Goal: Task Accomplishment & Management: Manage account settings

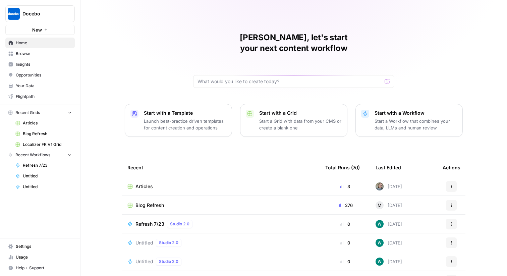
click at [34, 52] on span "Browse" at bounding box center [44, 54] width 56 height 6
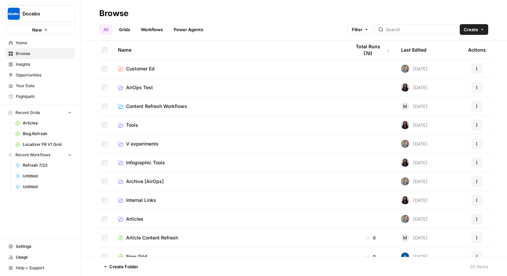
click at [147, 32] on link "Workflows" at bounding box center [152, 29] width 30 height 11
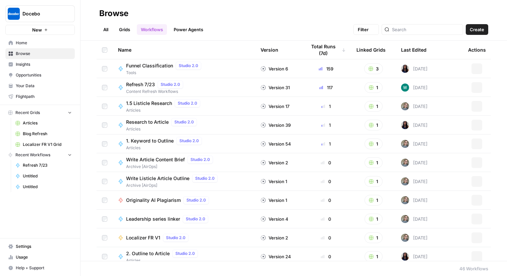
click at [122, 33] on link "Grids" at bounding box center [124, 29] width 19 height 11
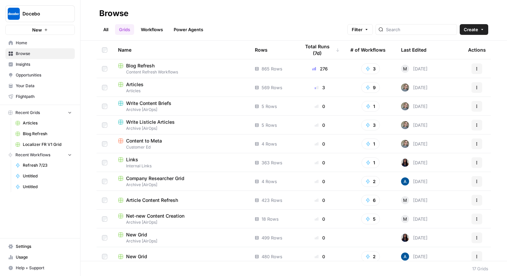
click at [137, 84] on span "Articles" at bounding box center [134, 84] width 17 height 7
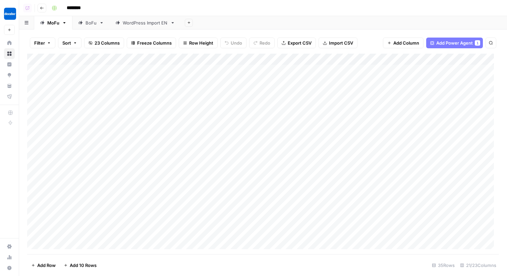
click at [90, 22] on div "BoFu" at bounding box center [91, 22] width 11 height 7
click at [241, 60] on div "Add Column" at bounding box center [263, 150] width 472 height 193
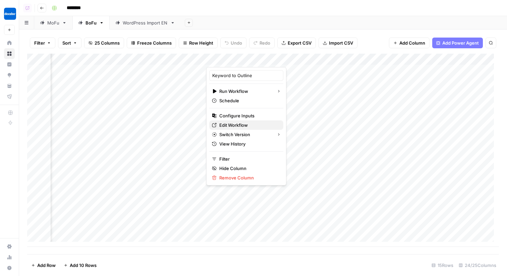
click at [251, 123] on span "Edit Workflow" at bounding box center [248, 125] width 59 height 7
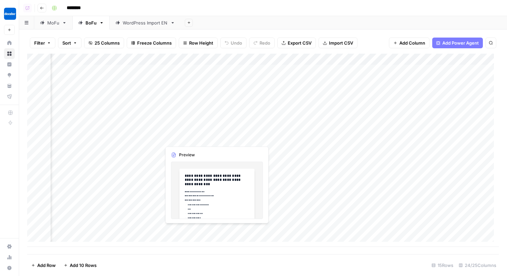
scroll to position [0, 281]
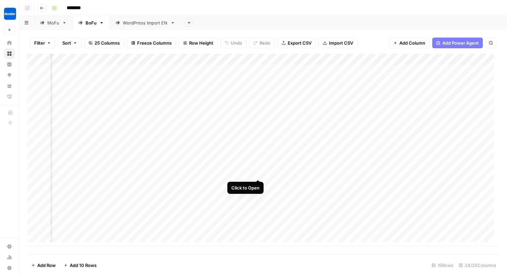
click at [259, 171] on div "Add Column" at bounding box center [263, 150] width 472 height 193
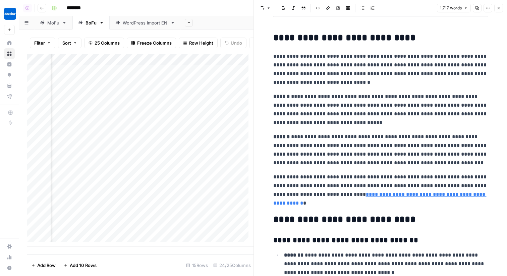
scroll to position [565, 0]
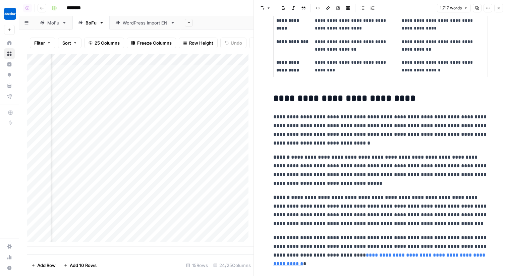
click at [501, 10] on button "Close" at bounding box center [499, 8] width 9 height 9
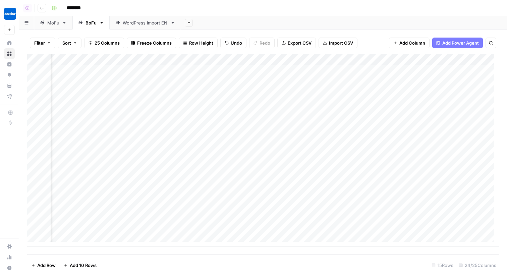
scroll to position [0, 172]
click at [198, 173] on div "Add Column" at bounding box center [263, 150] width 472 height 193
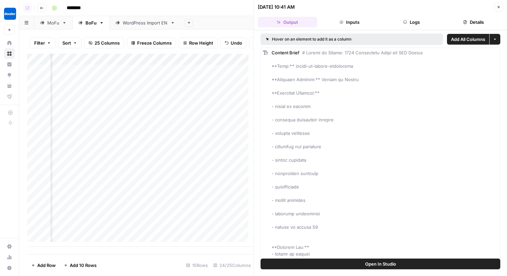
click at [415, 19] on button "Logs" at bounding box center [411, 22] width 59 height 11
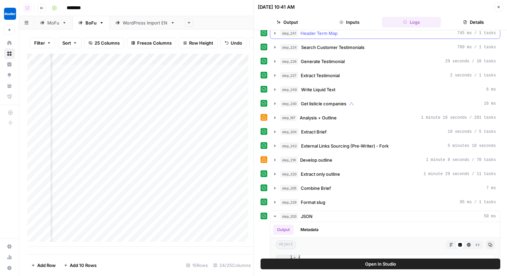
scroll to position [205, 0]
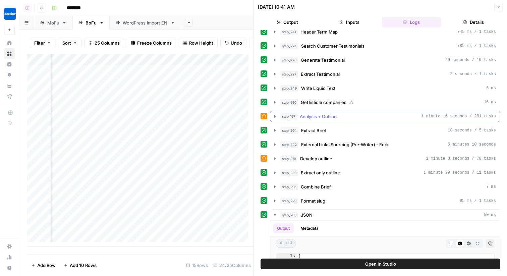
click at [366, 120] on button "step_197 Analysis + Outline 1 minute 16 seconds / 281 tasks" at bounding box center [385, 116] width 230 height 11
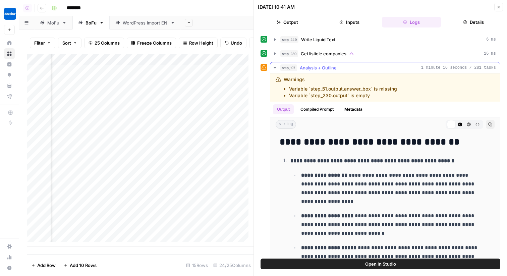
scroll to position [258, 0]
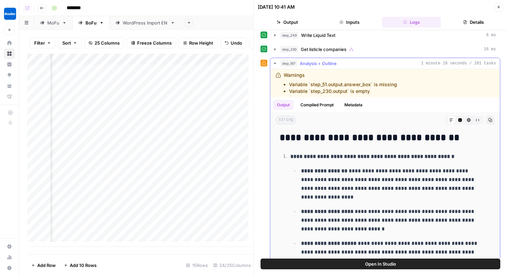
click at [325, 102] on button "Compiled Prompt" at bounding box center [317, 105] width 41 height 10
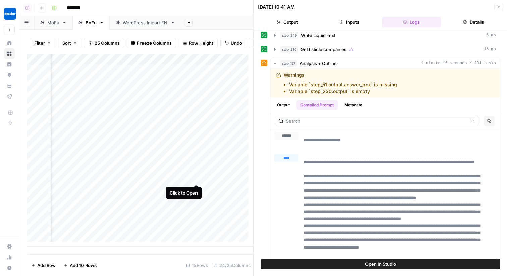
click at [198, 176] on div "Add Column" at bounding box center [140, 150] width 226 height 193
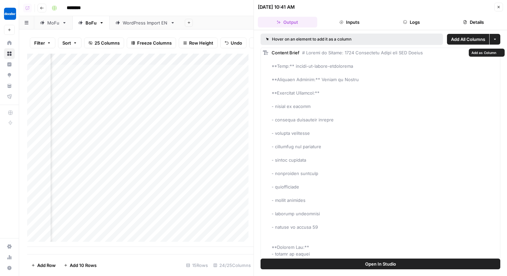
click at [322, 262] on button "Open In Studio" at bounding box center [381, 264] width 240 height 11
click at [389, 22] on button "Logs" at bounding box center [411, 22] width 59 height 11
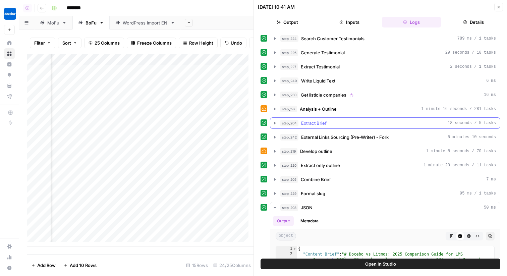
scroll to position [211, 0]
click at [340, 114] on button "step_197 Analysis + Outline 1 minute 16 seconds / 281 tasks" at bounding box center [385, 109] width 230 height 11
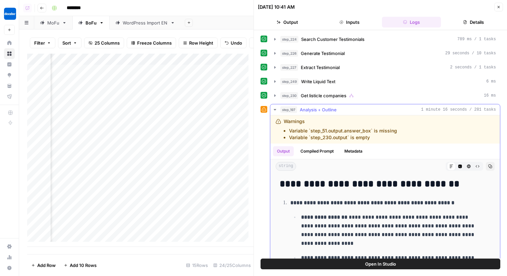
click at [313, 153] on button "Compiled Prompt" at bounding box center [317, 151] width 41 height 10
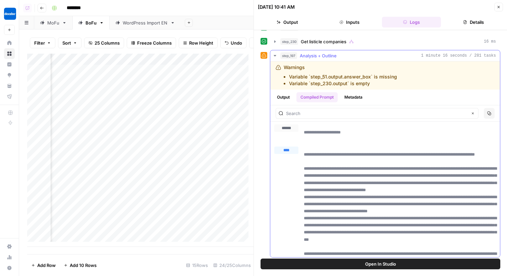
scroll to position [272, 0]
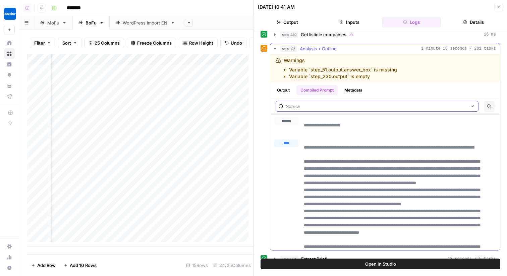
click at [311, 107] on input "text" at bounding box center [377, 106] width 182 height 7
paste input "Ensure the outline follows these headers:"
type input "Ensure the outline follows these headers:"
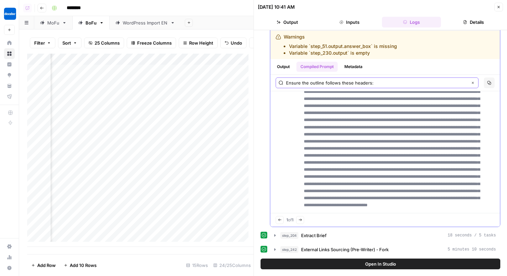
scroll to position [11934, 0]
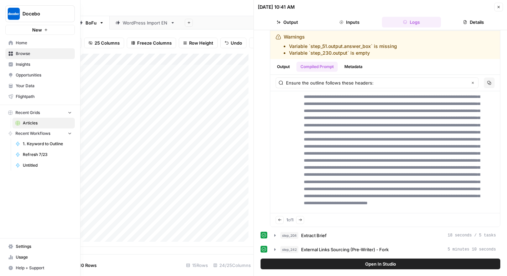
click at [35, 86] on span "Your Data" at bounding box center [44, 86] width 56 height 6
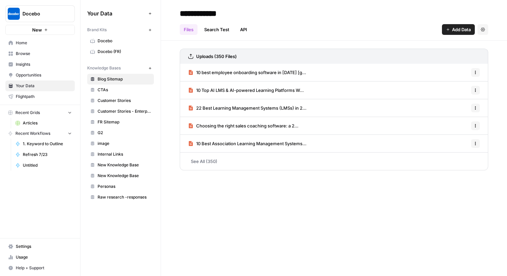
click at [129, 41] on span "Docebo" at bounding box center [124, 41] width 53 height 6
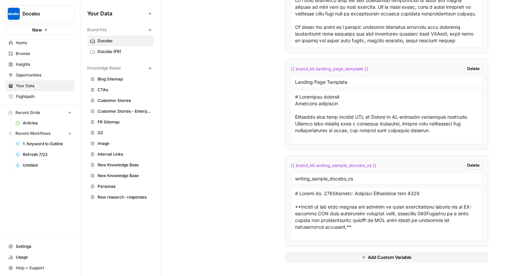
scroll to position [1772, 0]
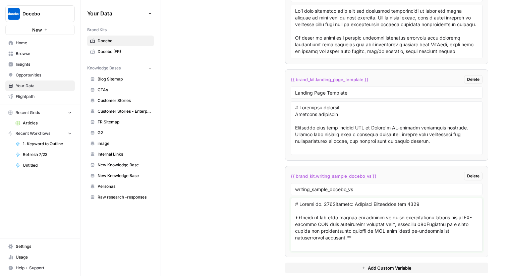
click at [300, 207] on textarea at bounding box center [386, 225] width 183 height 48
click at [40, 42] on span "Home" at bounding box center [44, 43] width 56 height 6
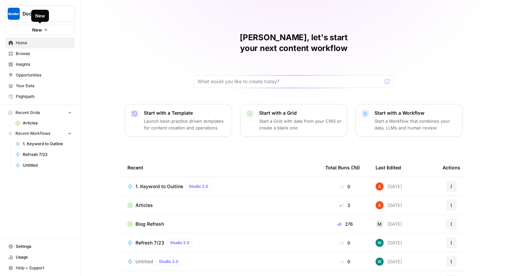
click at [61, 31] on button "New" at bounding box center [39, 30] width 69 height 10
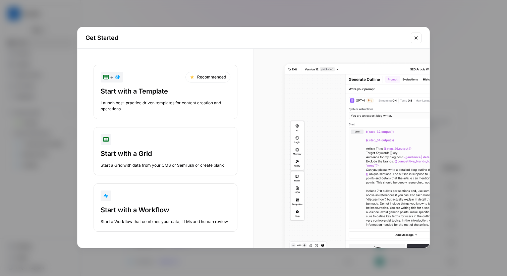
click at [129, 198] on div "button" at bounding box center [166, 196] width 130 height 11
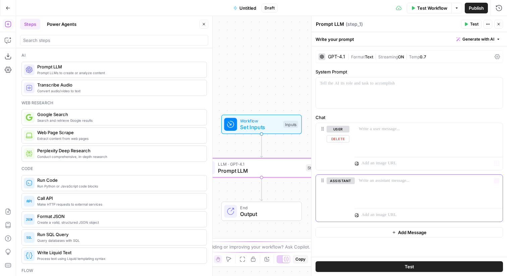
click at [348, 190] on button "Delete" at bounding box center [341, 190] width 28 height 7
click at [400, 133] on div at bounding box center [429, 138] width 148 height 31
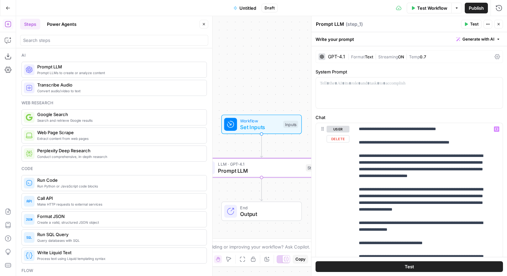
click at [477, 266] on button "Test" at bounding box center [410, 266] width 188 height 11
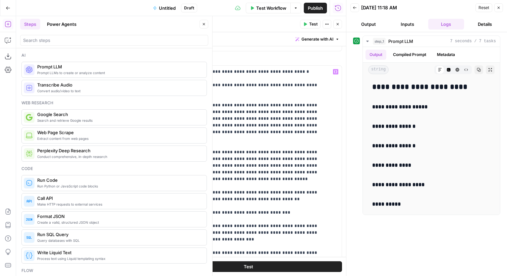
scroll to position [55, 0]
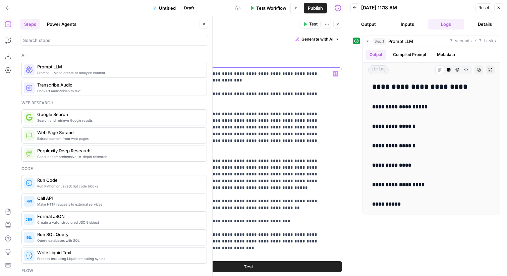
copy p "**********"
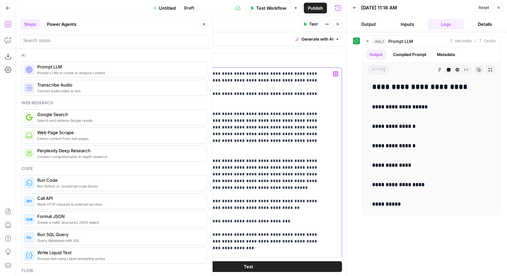
drag, startPoint x: 288, startPoint y: 82, endPoint x: 265, endPoint y: 82, distance: 22.5
click at [305, 23] on icon "button" at bounding box center [305, 24] width 3 height 4
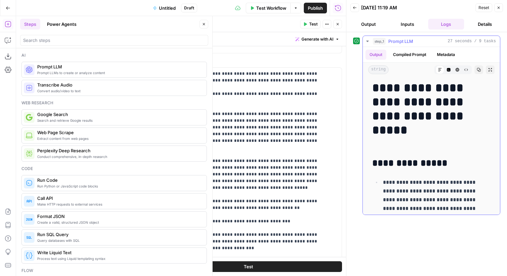
click at [413, 143] on h1 "**********" at bounding box center [428, 116] width 113 height 70
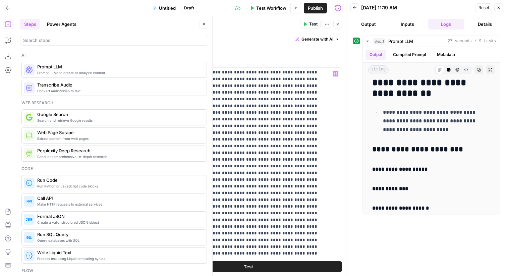
scroll to position [360, 0]
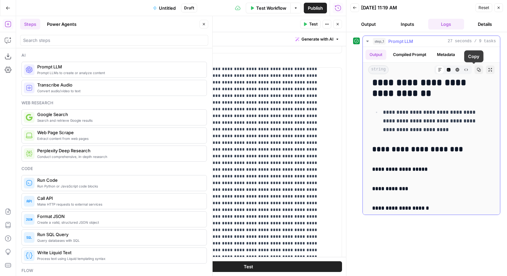
click at [477, 71] on icon "button" at bounding box center [479, 70] width 4 height 4
click at [500, 9] on icon "button" at bounding box center [499, 8] width 4 height 4
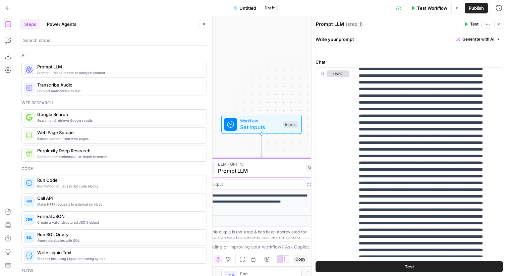
click at [499, 24] on icon "button" at bounding box center [499, 24] width 2 height 2
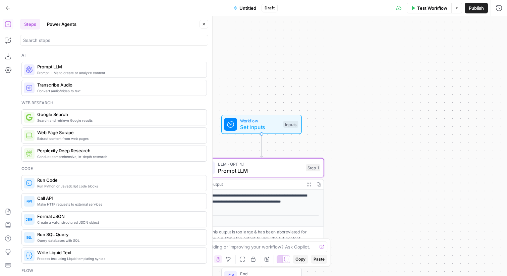
click at [6, 7] on icon "button" at bounding box center [8, 8] width 5 height 5
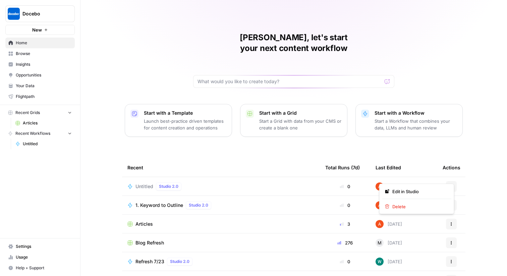
click at [448, 181] on button "Actions" at bounding box center [451, 186] width 11 height 11
click at [433, 207] on span "Delete" at bounding box center [420, 206] width 54 height 7
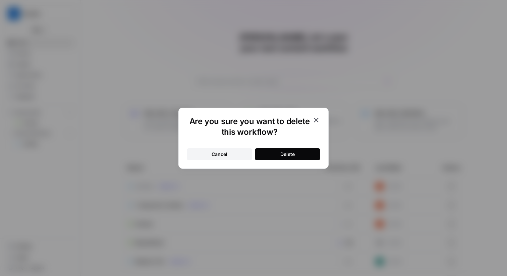
click at [278, 155] on button "Delete" at bounding box center [287, 154] width 65 height 12
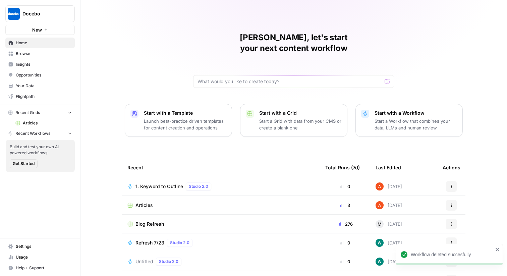
click at [167, 183] on span "1. Keyword to Outline" at bounding box center [160, 186] width 48 height 7
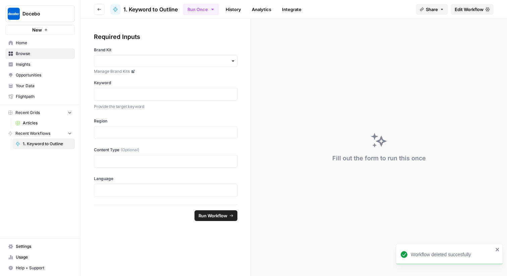
click at [476, 10] on span "Edit Workflow" at bounding box center [469, 9] width 29 height 7
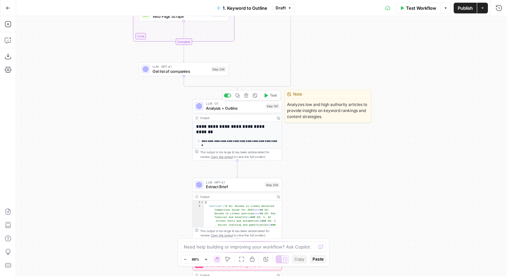
click at [260, 109] on span "Analysis + Outline" at bounding box center [234, 108] width 57 height 6
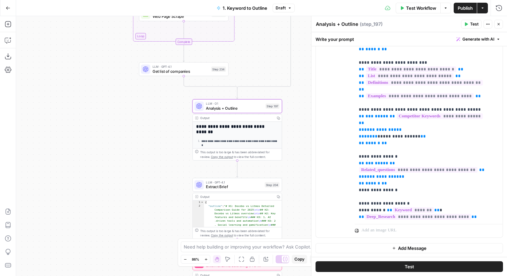
scroll to position [209, 0]
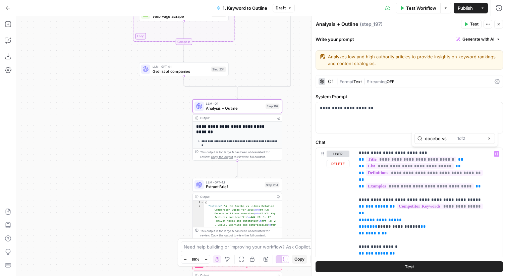
type input "docebo vs"
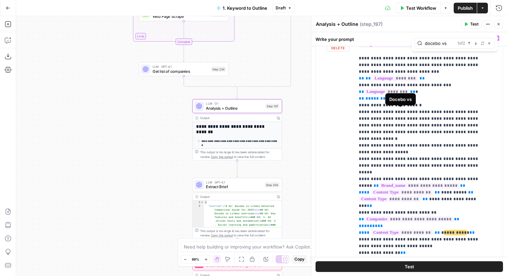
scroll to position [979, 0]
click at [369, 133] on p "**********" at bounding box center [424, 247] width 130 height 2382
click at [432, 131] on p "**********" at bounding box center [424, 247] width 130 height 2382
click at [366, 132] on p "**********" at bounding box center [424, 247] width 130 height 2382
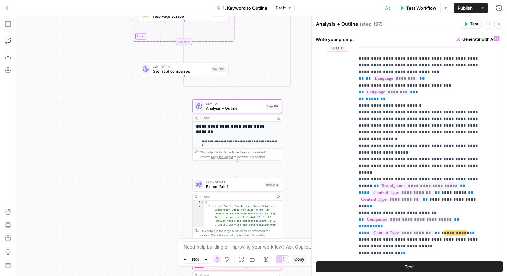
click at [366, 132] on p "**********" at bounding box center [424, 247] width 130 height 2382
drag, startPoint x: 391, startPoint y: 153, endPoint x: 397, endPoint y: 140, distance: 14.6
click at [397, 140] on p "**********" at bounding box center [424, 247] width 130 height 2382
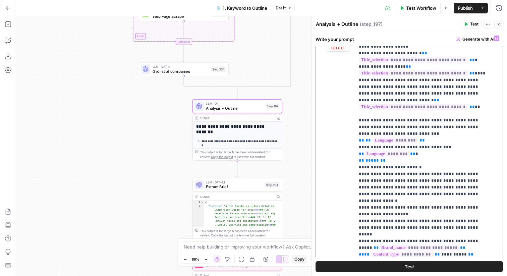
scroll to position [888, 0]
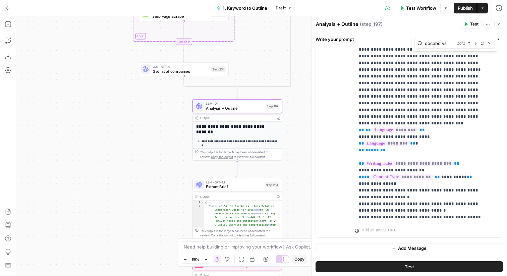
scroll to position [2077, 0]
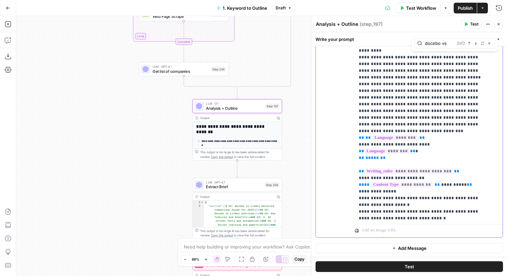
drag, startPoint x: 389, startPoint y: 160, endPoint x: 345, endPoint y: 146, distance: 46.7
click at [345, 146] on div "**********" at bounding box center [409, 92] width 187 height 289
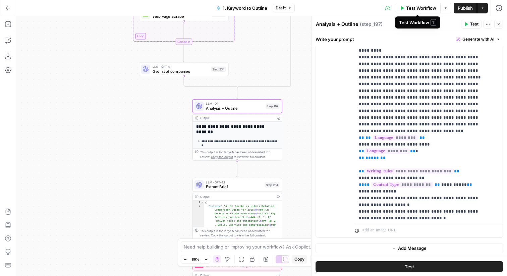
click at [431, 8] on span "Test Workflow" at bounding box center [421, 8] width 30 height 7
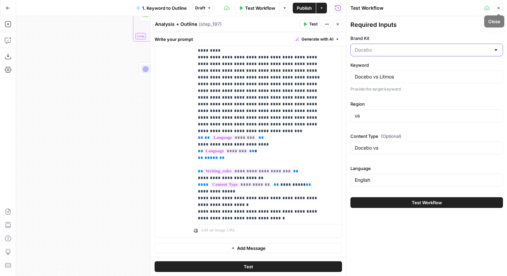
click at [430, 47] on input "Brand Kit" at bounding box center [423, 50] width 136 height 7
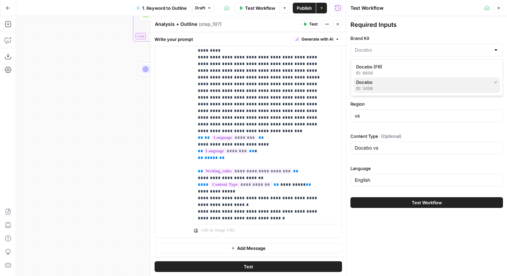
click at [396, 89] on div "ID: 3458" at bounding box center [426, 89] width 141 height 6
type input "Docebo"
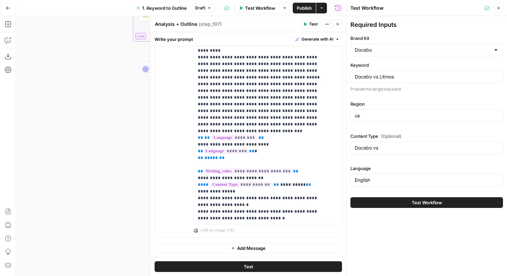
click at [501, 10] on button "Close" at bounding box center [499, 8] width 9 height 9
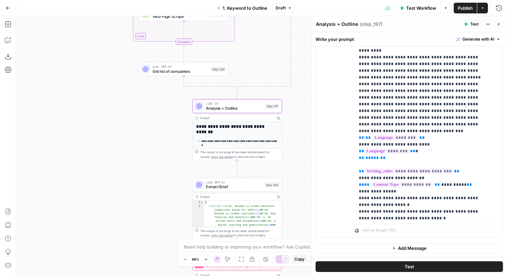
click at [466, 21] on button "Test" at bounding box center [471, 24] width 20 height 9
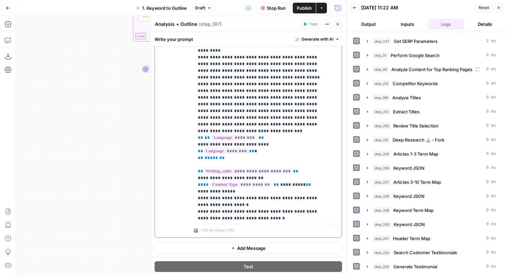
drag, startPoint x: 307, startPoint y: 131, endPoint x: 198, endPoint y: 133, distance: 108.4
copy p "**********"
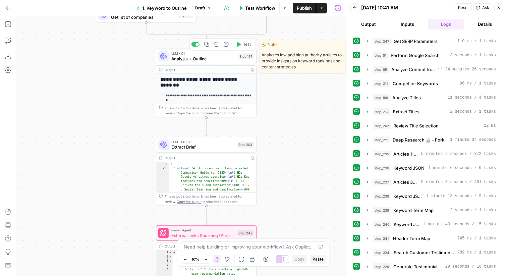
click at [195, 61] on span "Analysis + Outline" at bounding box center [203, 58] width 64 height 6
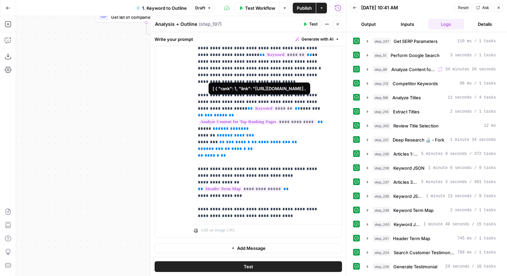
scroll to position [510, 0]
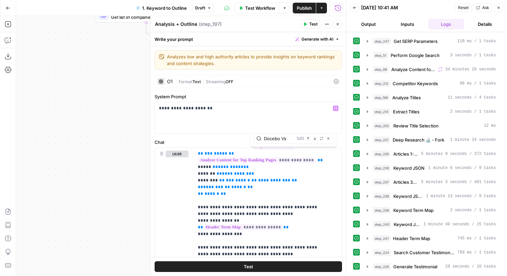
type input "Docebo Vs"
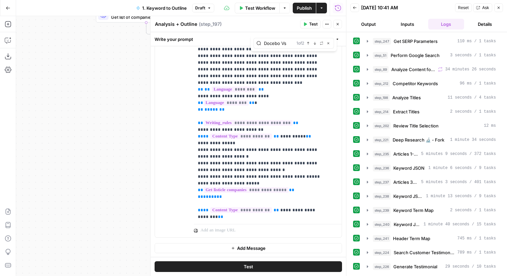
scroll to position [2104, 0]
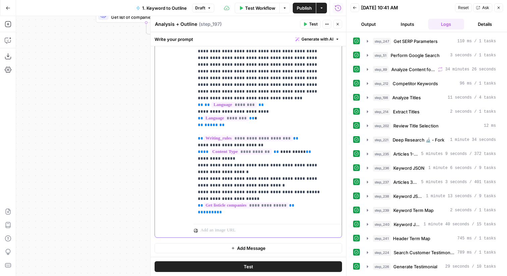
drag, startPoint x: 287, startPoint y: 100, endPoint x: 193, endPoint y: 97, distance: 93.3
click at [193, 97] on div "**********" at bounding box center [248, 92] width 187 height 289
copy p "**********"
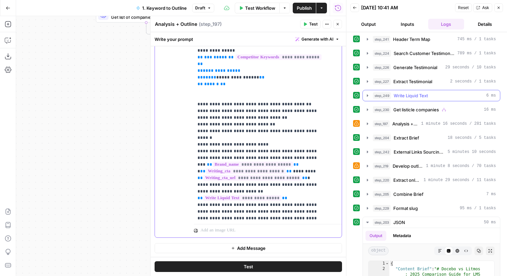
scroll to position [223, 0]
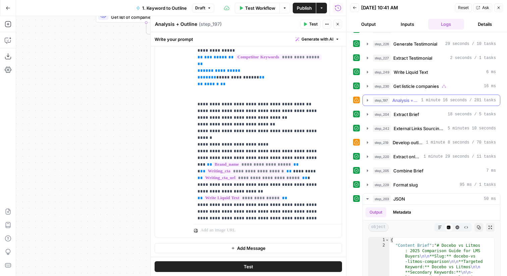
click at [434, 95] on button "step_197 Analysis + Outline 1 minute 16 seconds / 281 tasks" at bounding box center [431, 100] width 137 height 11
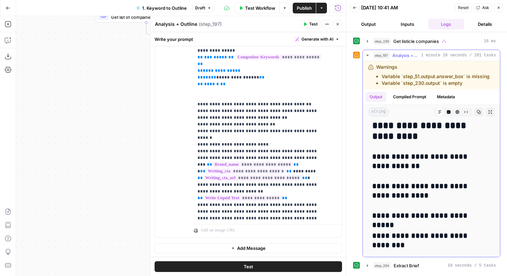
scroll to position [6419, 0]
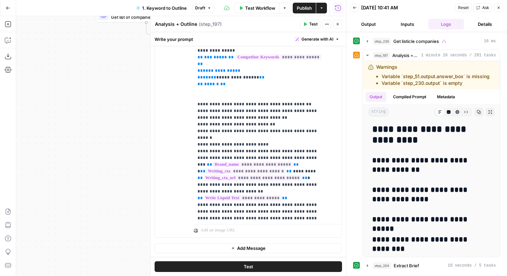
click at [8, 9] on icon "button" at bounding box center [8, 8] width 5 height 5
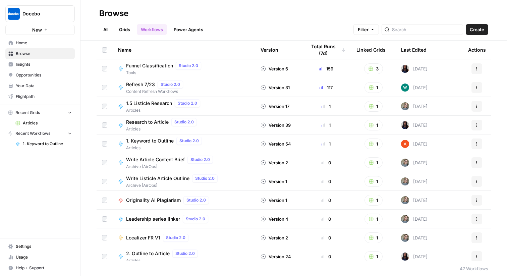
click at [41, 85] on span "Your Data" at bounding box center [44, 86] width 56 height 6
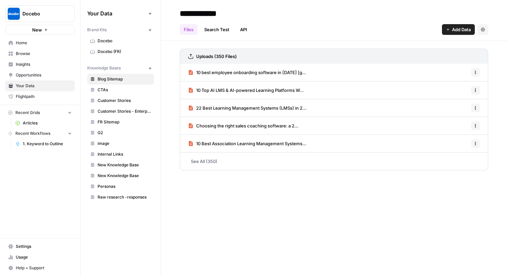
click at [117, 44] on span "Docebo" at bounding box center [124, 41] width 53 height 6
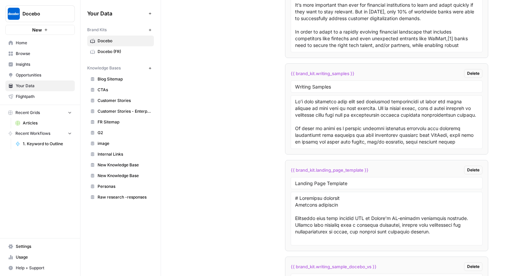
scroll to position [1783, 0]
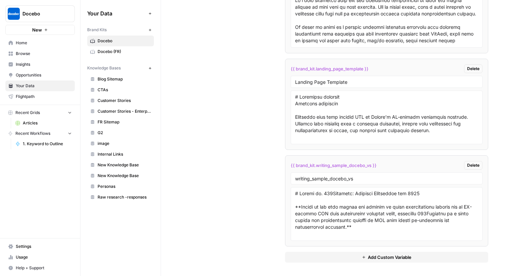
click at [340, 255] on button "Add Custom Variable" at bounding box center [386, 257] width 203 height 11
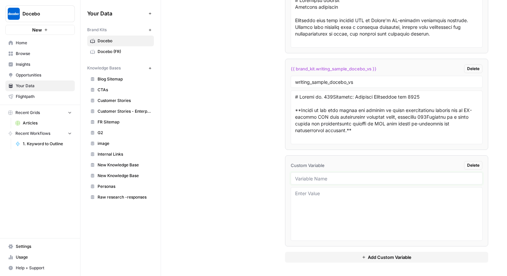
click at [328, 181] on input "text" at bounding box center [386, 178] width 183 height 6
type input "writing_outline_docebo_vs"
click at [329, 214] on textarea at bounding box center [386, 214] width 183 height 48
paste textarea "Here is the article converted into outline headers, with all mentions of "360Le…"
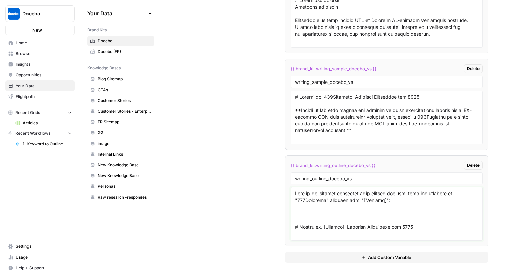
click at [329, 204] on textarea at bounding box center [386, 214] width 183 height 48
drag, startPoint x: 294, startPoint y: 225, endPoint x: 292, endPoint y: 194, distance: 32.0
click at [292, 194] on div at bounding box center [387, 214] width 192 height 54
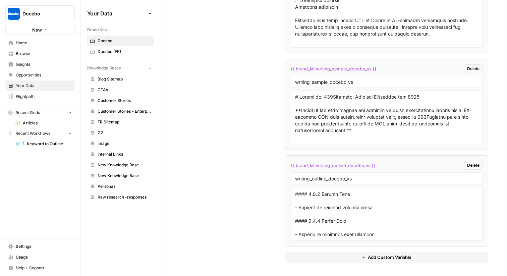
scroll to position [184, 0]
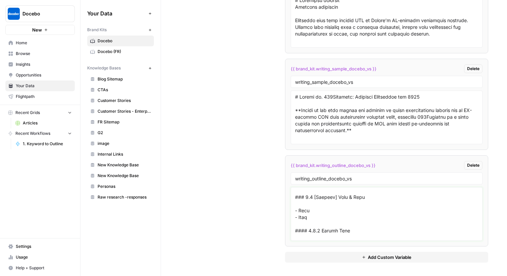
type textarea "# Docebo vs. [Company]: Detailed Comparison for 2025 ## 1. Introduction - Doceb…"
drag, startPoint x: 380, startPoint y: 164, endPoint x: 289, endPoint y: 165, distance: 90.9
click at [289, 165] on li "{{ brand_kit.writing_outline_docebo_vs }} Delete writing_outline_docebo_vs" at bounding box center [386, 200] width 203 height 91
copy span "{{ brand_kit.writing_outline_docebo_vs }}"
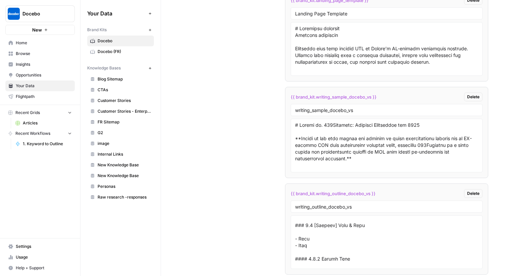
scroll to position [1844, 0]
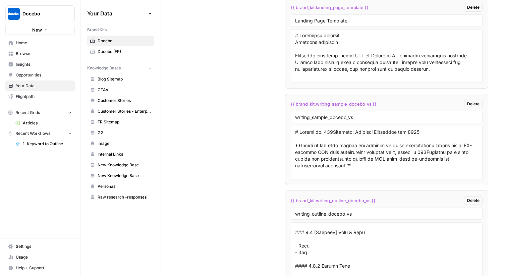
drag, startPoint x: 386, startPoint y: 103, endPoint x: 286, endPoint y: 99, distance: 100.1
click at [286, 99] on li "{{ brand_kit.writing_sample_docebo_vs }} Delete writing_sample_docebo_vs" at bounding box center [386, 139] width 203 height 91
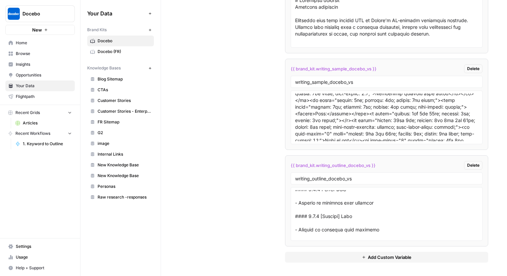
scroll to position [0, 0]
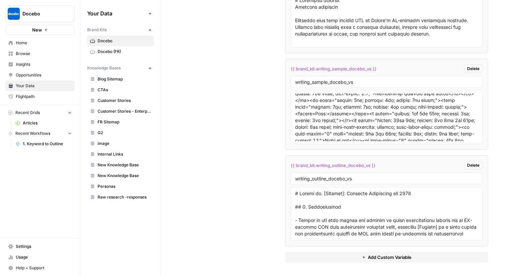
click at [359, 69] on span "{{ brand_kit.writing_sample_docebo_vs }}" at bounding box center [334, 68] width 86 height 7
click at [340, 167] on span "{{ brand_kit.writing_outline_docebo_vs }}" at bounding box center [333, 165] width 85 height 7
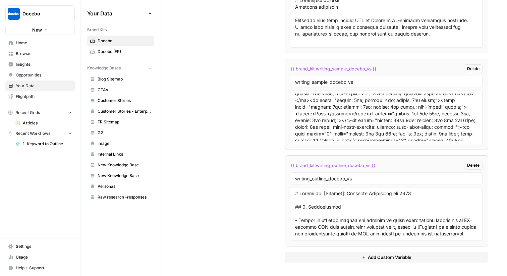
click at [322, 69] on span "{{ brand_kit.writing_sample_docebo_vs }}" at bounding box center [334, 68] width 86 height 7
click at [385, 65] on div "{{ brand_kit.writing_sample_docebo_vs }} Delete" at bounding box center [387, 68] width 192 height 9
drag, startPoint x: 379, startPoint y: 66, endPoint x: 287, endPoint y: 68, distance: 93.0
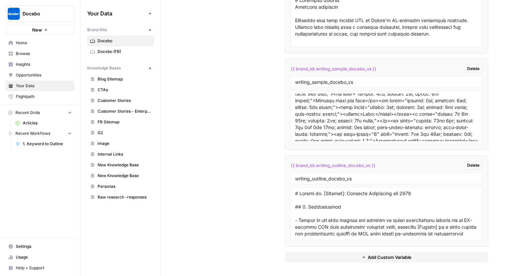
click at [287, 68] on li "{{ brand_kit.writing_sample_docebo_vs }} Delete writing_sample_docebo_vs" at bounding box center [386, 104] width 203 height 91
click at [333, 164] on span "{{ brand_kit.writing_outline_docebo_vs }}" at bounding box center [333, 165] width 85 height 7
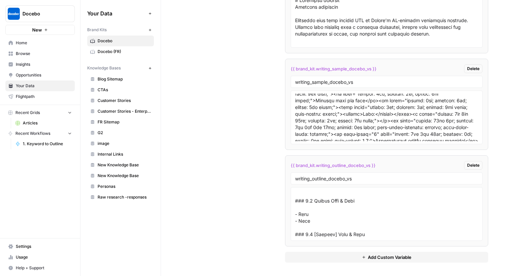
scroll to position [206, 0]
click at [338, 66] on span "{{ brand_kit.writing_sample_docebo_vs }}" at bounding box center [334, 68] width 86 height 7
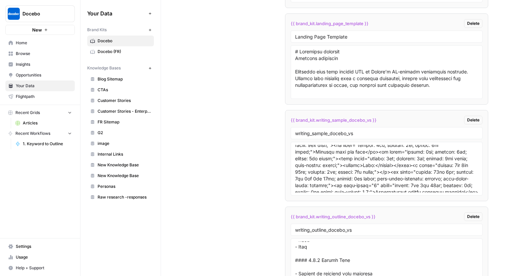
scroll to position [1829, 0]
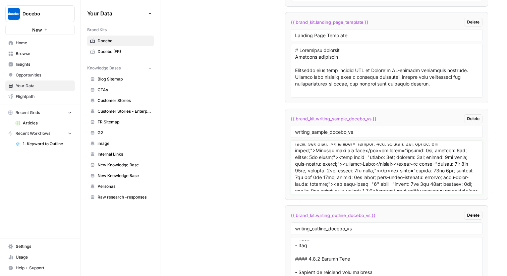
click at [337, 164] on textarea at bounding box center [386, 168] width 183 height 48
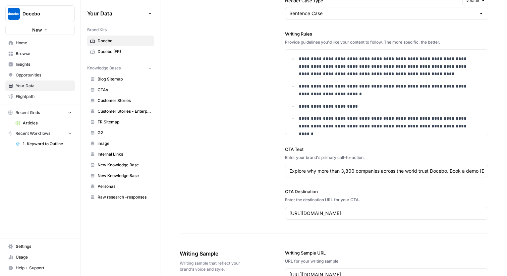
scroll to position [680, 0]
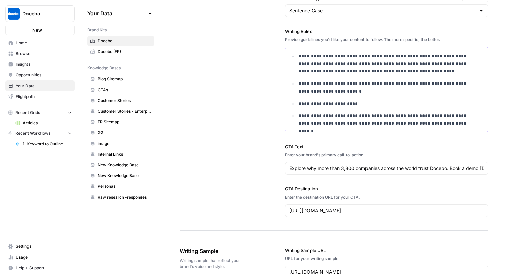
click at [443, 121] on p "**********" at bounding box center [387, 119] width 176 height 15
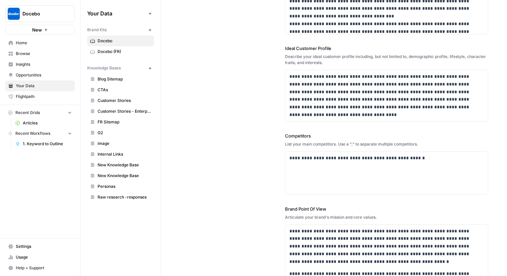
scroll to position [152, 0]
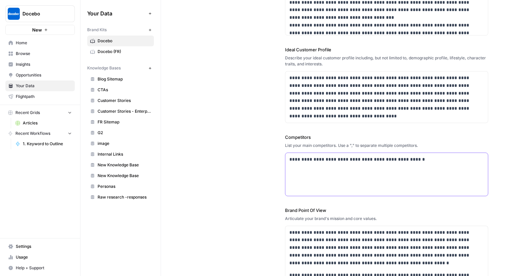
click at [424, 166] on div "**********" at bounding box center [387, 174] width 203 height 43
drag, startPoint x: 428, startPoint y: 163, endPoint x: 288, endPoint y: 158, distance: 140.0
click at [288, 158] on div "**********" at bounding box center [387, 174] width 203 height 43
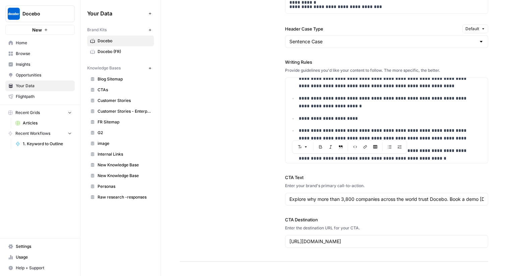
scroll to position [42, 0]
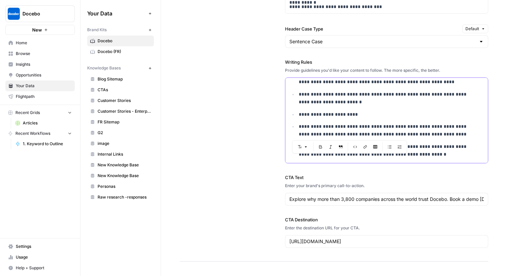
click at [428, 152] on p "**********" at bounding box center [387, 150] width 176 height 15
click at [318, 93] on p "**********" at bounding box center [387, 98] width 176 height 15
click at [359, 111] on p "**********" at bounding box center [387, 115] width 176 height 8
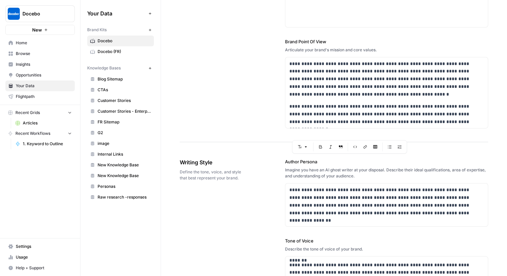
scroll to position [273, 0]
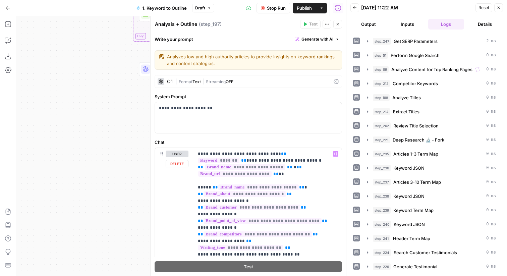
scroll to position [54, 0]
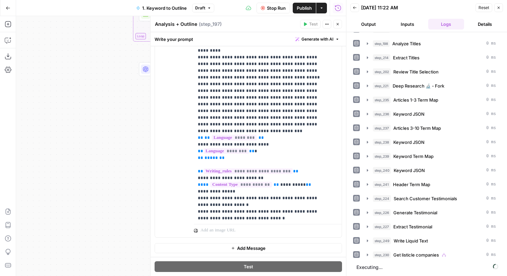
drag, startPoint x: 313, startPoint y: 123, endPoint x: 198, endPoint y: 125, distance: 114.8
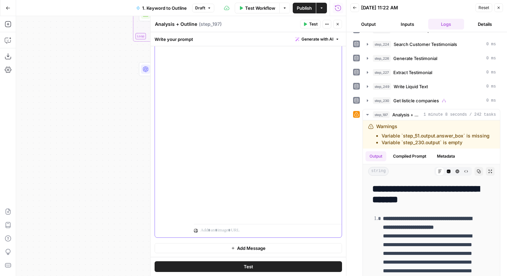
scroll to position [252, 0]
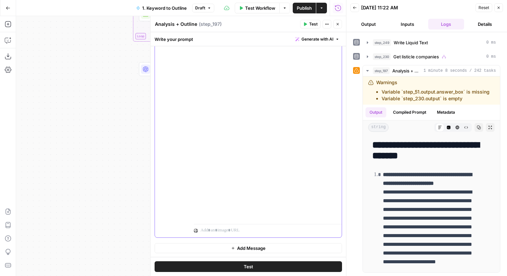
drag, startPoint x: 234, startPoint y: 169, endPoint x: 195, endPoint y: 127, distance: 57.4
click at [195, 127] on div "**********" at bounding box center [265, 84] width 143 height 273
copy p "**********"
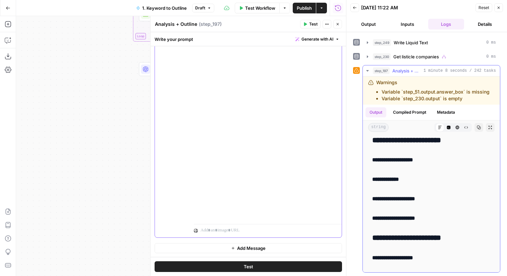
scroll to position [7958, 0]
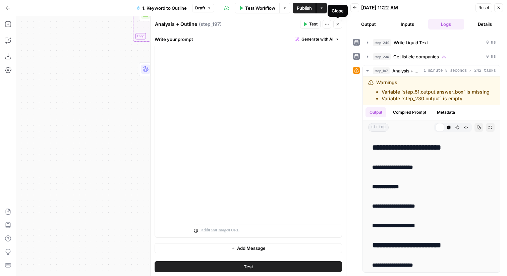
click at [334, 24] on button "Close" at bounding box center [337, 24] width 9 height 9
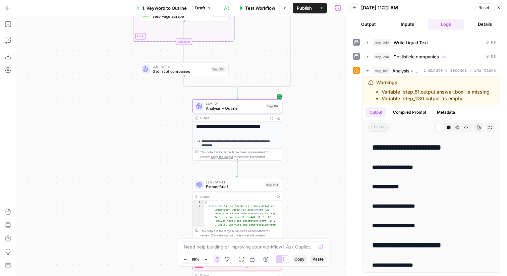
click at [308, 9] on span "Publish" at bounding box center [304, 8] width 15 height 7
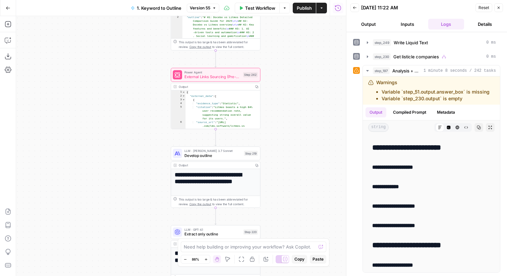
click at [12, 11] on button "Go Back" at bounding box center [8, 8] width 12 height 12
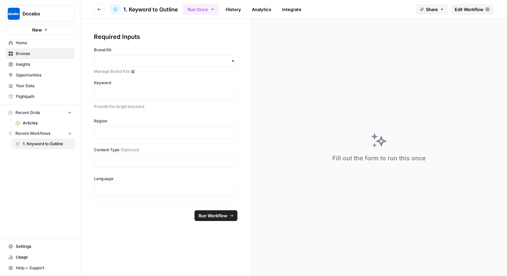
click at [34, 43] on span "Home" at bounding box center [44, 43] width 56 height 6
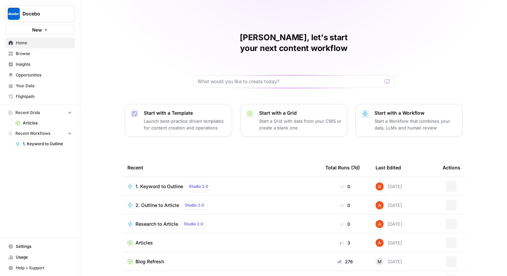
click at [55, 13] on span "Docebo" at bounding box center [42, 13] width 41 height 7
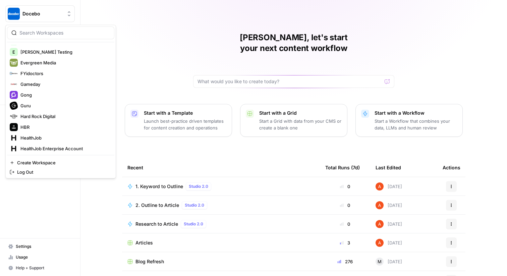
scroll to position [196, 0]
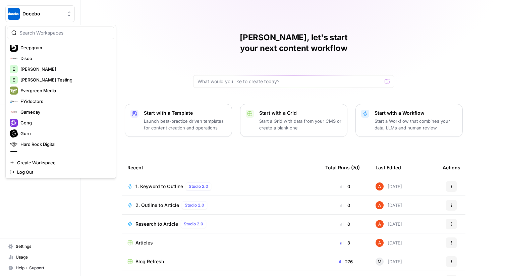
click at [128, 12] on div "Abdullahi, let's start your next content workflow Start with a Template Launch …" at bounding box center [294, 159] width 427 height 319
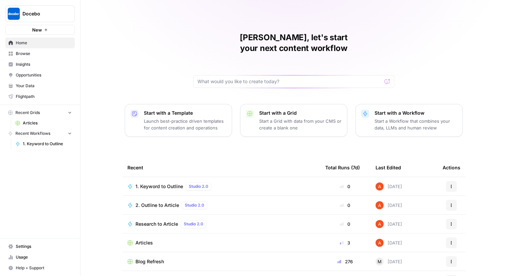
click at [50, 15] on span "Docebo" at bounding box center [42, 13] width 41 height 7
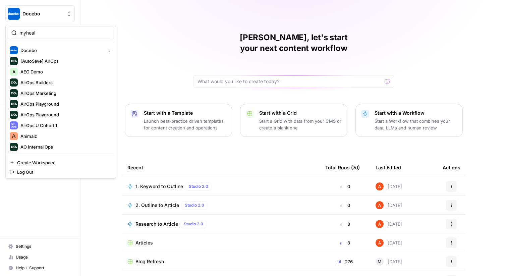
type input "myheal"
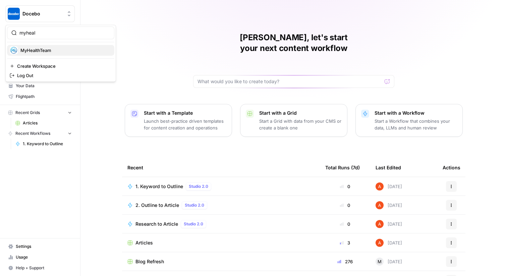
click at [70, 51] on span "MyHealthTeam" at bounding box center [64, 50] width 89 height 7
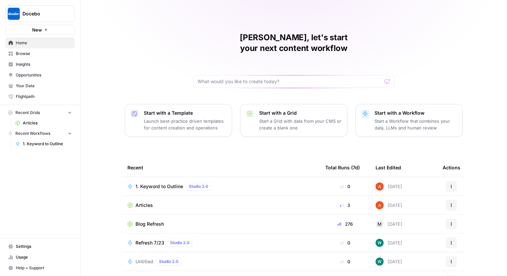
scroll to position [33, 0]
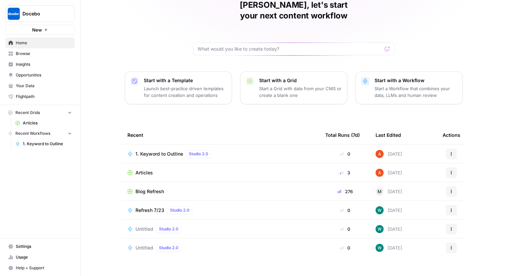
click at [140, 169] on span "Articles" at bounding box center [144, 172] width 17 height 7
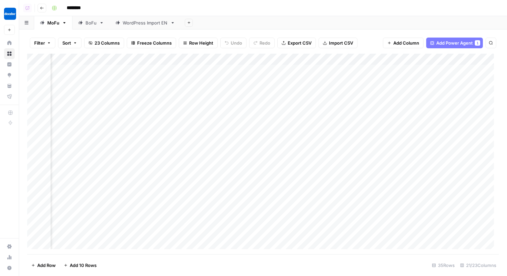
scroll to position [1, 795]
click at [146, 60] on div "Add Column" at bounding box center [263, 154] width 472 height 201
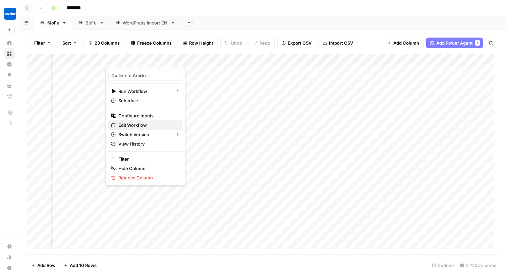
click at [156, 124] on span "Edit Workflow" at bounding box center [147, 125] width 59 height 7
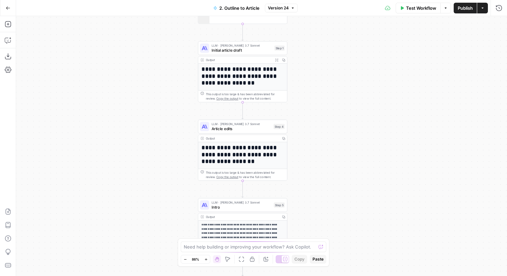
click at [257, 52] on span "Initial article draft" at bounding box center [242, 50] width 61 height 6
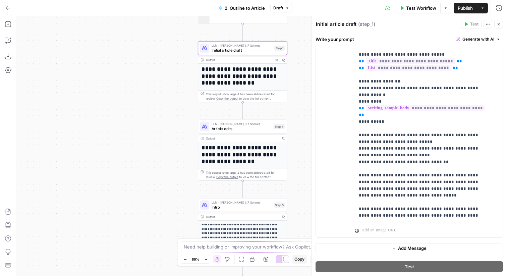
scroll to position [121, 0]
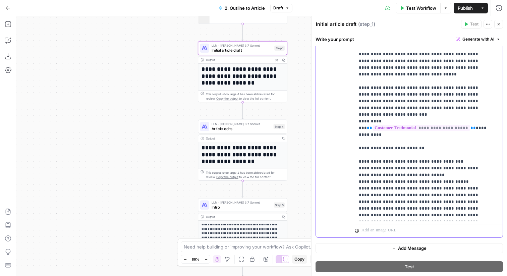
click at [452, 202] on p "**********" at bounding box center [424, 24] width 130 height 389
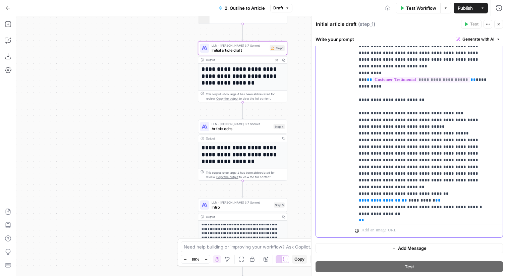
scroll to position [180, 0]
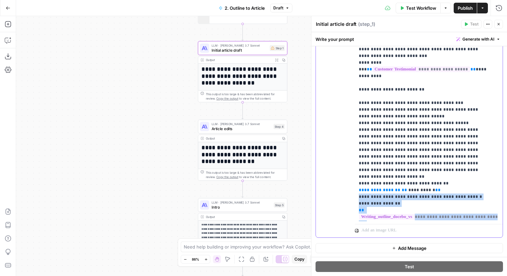
drag, startPoint x: 404, startPoint y: 191, endPoint x: 354, endPoint y: 157, distance: 60.4
click at [354, 157] on div "**********" at bounding box center [409, 92] width 187 height 289
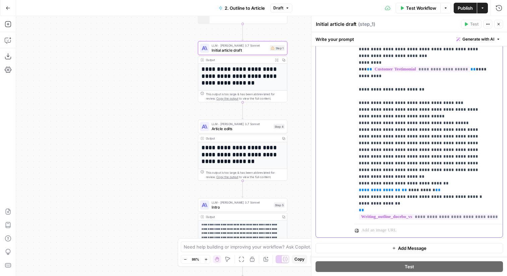
scroll to position [141, 0]
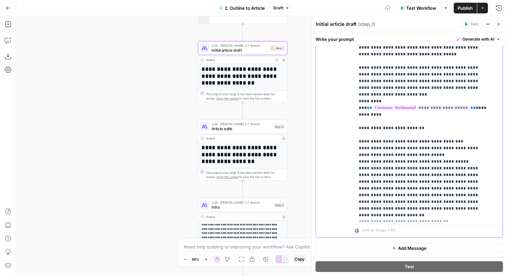
click at [384, 226] on span "**********" at bounding box center [386, 228] width 30 height 4
copy span "**********"
click at [391, 194] on p "**********" at bounding box center [424, 13] width 130 height 409
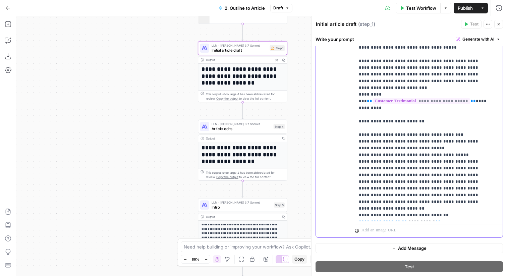
drag, startPoint x: 422, startPoint y: 194, endPoint x: 396, endPoint y: 195, distance: 26.6
click at [396, 195] on p "**********" at bounding box center [424, 11] width 130 height 416
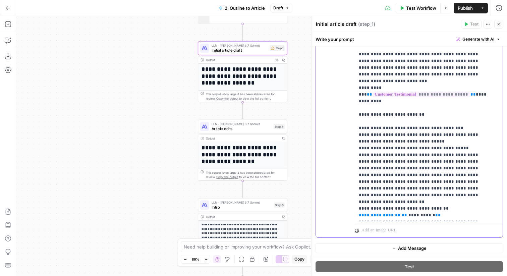
click at [378, 213] on span "**********" at bounding box center [386, 215] width 30 height 4
copy span "**********"
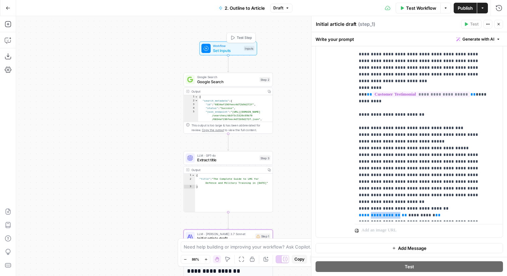
click at [243, 51] on div "Workflow Set Inputs Inputs Test Step" at bounding box center [228, 49] width 53 height 10
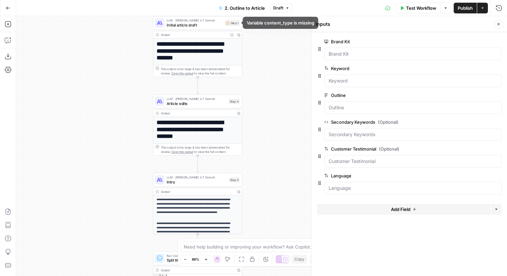
click at [223, 23] on div "LLM · [PERSON_NAME] 3.7 Sonnet Initial article draft Step 1 Copy step Delete st…" at bounding box center [197, 23] width 85 height 10
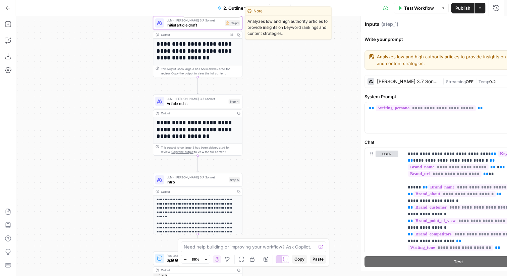
type textarea "Initial article draft"
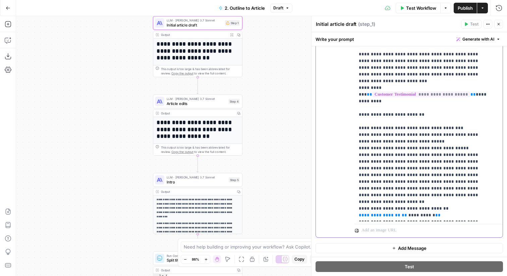
click at [399, 189] on p "**********" at bounding box center [424, 7] width 130 height 423
drag, startPoint x: 449, startPoint y: 201, endPoint x: 356, endPoint y: 196, distance: 92.4
click at [356, 196] on div "**********" at bounding box center [426, 84] width 143 height 273
click at [386, 213] on span "**********" at bounding box center [386, 215] width 30 height 4
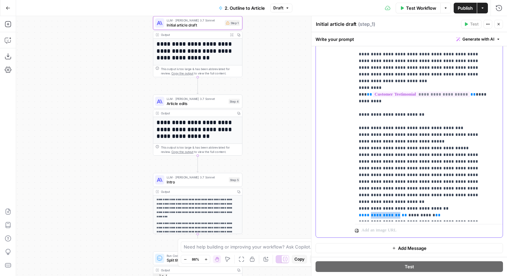
copy span "**********"
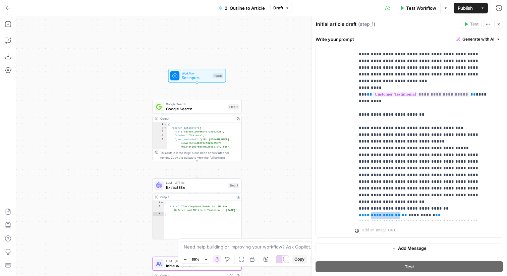
click at [226, 80] on div "Workflow Set Inputs Inputs" at bounding box center [197, 76] width 90 height 14
click at [219, 78] on div "Inputs" at bounding box center [218, 75] width 11 height 5
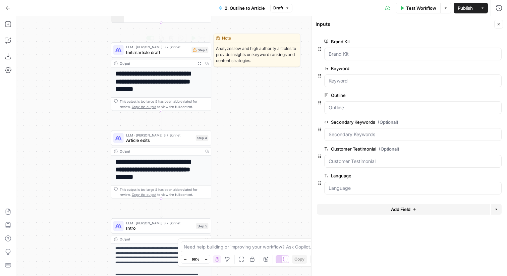
click at [193, 54] on div "LLM · Claude 3.7 Sonnet Initial article draft Step 1 Copy step Delete step Edit…" at bounding box center [160, 50] width 95 height 11
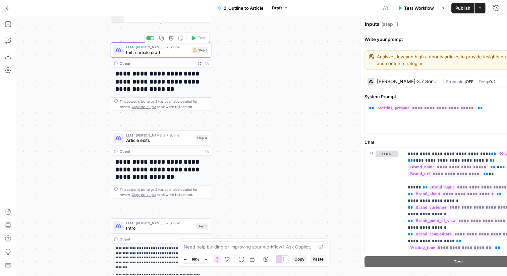
type textarea "Initial article draft"
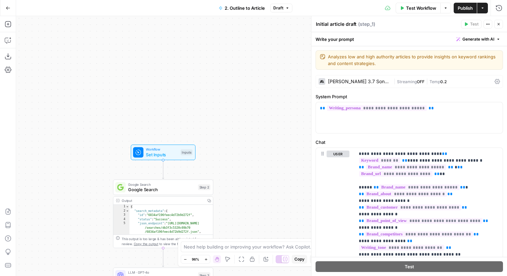
click at [187, 153] on div "Inputs" at bounding box center [187, 153] width 12 height 6
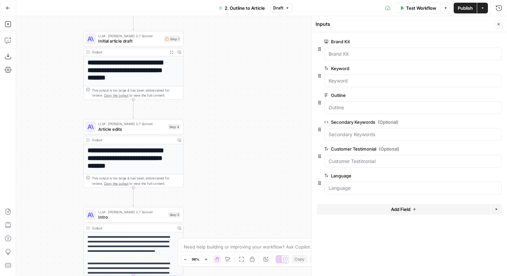
click at [347, 205] on button "Add Field" at bounding box center [403, 209] width 173 height 11
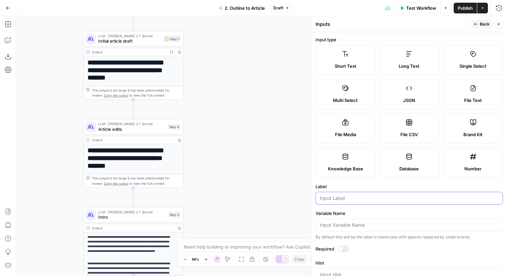
click at [369, 200] on input "Label" at bounding box center [409, 198] width 179 height 7
paste input "content_type"
type input "Content Type"
click at [345, 247] on div at bounding box center [343, 249] width 12 height 7
click at [480, 26] on span "Back" at bounding box center [485, 24] width 10 height 6
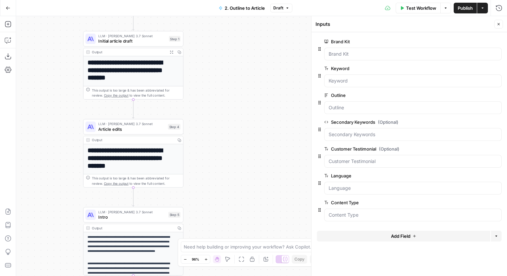
click at [497, 24] on icon "button" at bounding box center [499, 24] width 4 height 4
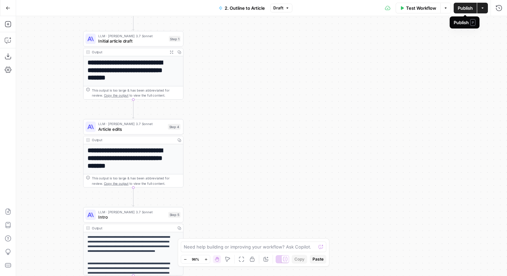
click at [462, 6] on span "Publish" at bounding box center [465, 8] width 15 height 7
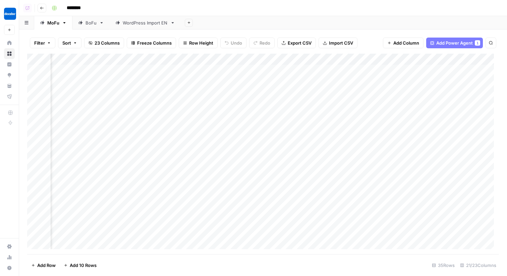
scroll to position [0, 515]
click at [411, 55] on div "Add Column" at bounding box center [263, 154] width 472 height 201
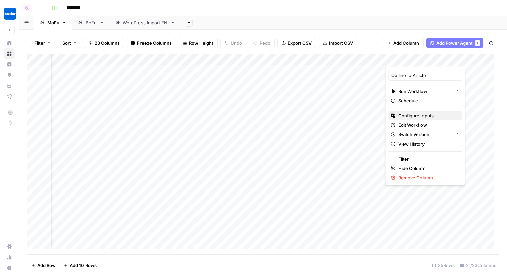
click at [423, 119] on span "Configure Inputs" at bounding box center [428, 115] width 59 height 7
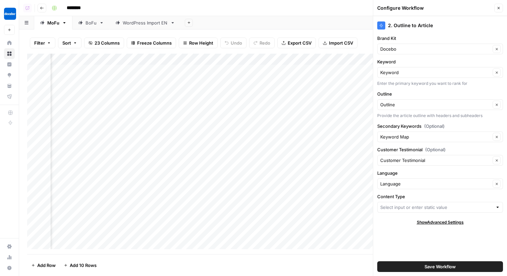
click at [418, 203] on div at bounding box center [440, 207] width 126 height 11
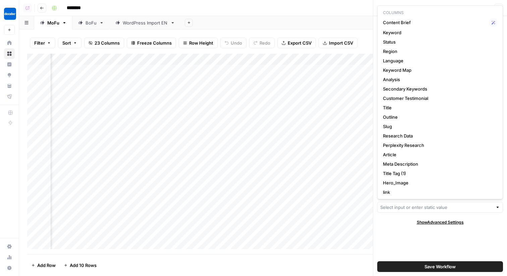
scroll to position [0, 0]
click at [334, 25] on div "Add Sheet" at bounding box center [344, 22] width 326 height 13
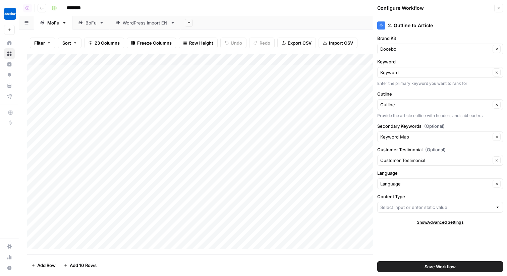
click at [96, 27] on link "BoFu" at bounding box center [90, 22] width 37 height 13
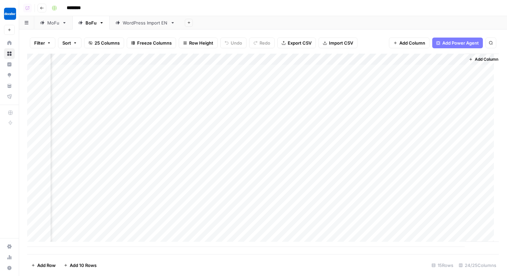
scroll to position [0, 1049]
click at [161, 60] on div "Add Column" at bounding box center [263, 150] width 472 height 193
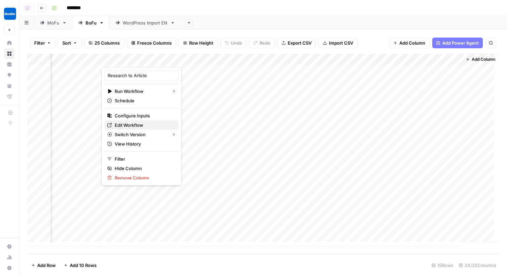
click at [143, 124] on span "Edit Workflow" at bounding box center [144, 125] width 59 height 7
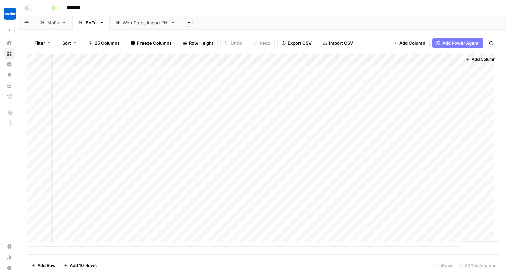
click at [55, 23] on div "MoFu" at bounding box center [53, 22] width 12 height 7
click at [247, 55] on div "Add Column" at bounding box center [263, 154] width 472 height 201
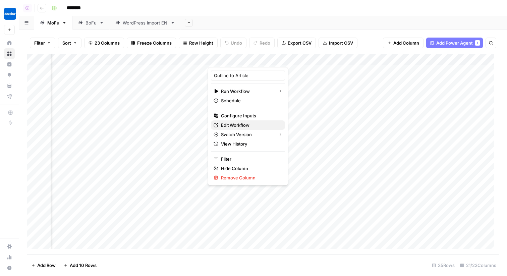
click at [257, 127] on span "Edit Workflow" at bounding box center [250, 125] width 59 height 7
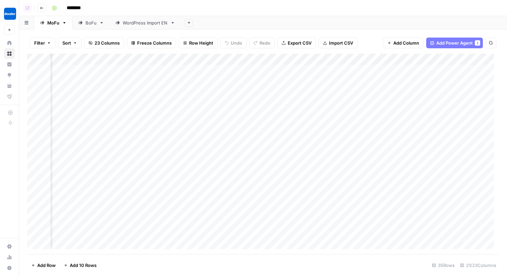
click at [80, 24] on icon at bounding box center [80, 22] width 5 height 5
click at [274, 17] on div "Add Sheet" at bounding box center [344, 22] width 326 height 13
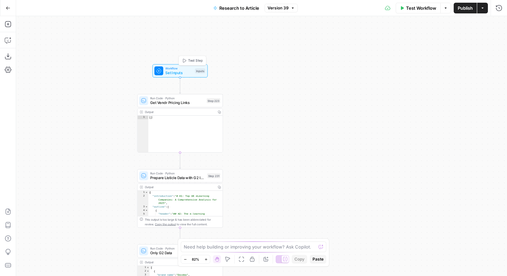
click at [171, 71] on span "Set Inputs" at bounding box center [179, 72] width 28 height 5
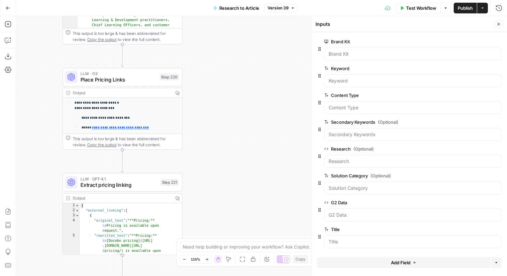
scroll to position [139, 0]
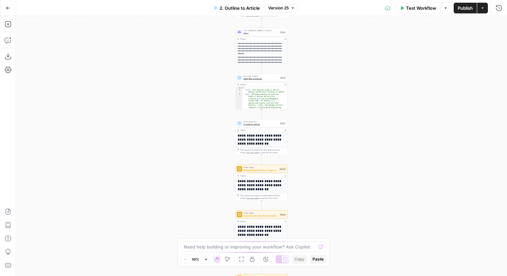
click at [290, 6] on button "Version 25" at bounding box center [281, 8] width 33 height 9
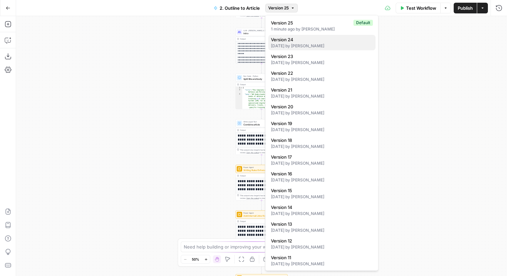
click at [324, 39] on span "Version 24" at bounding box center [320, 39] width 99 height 7
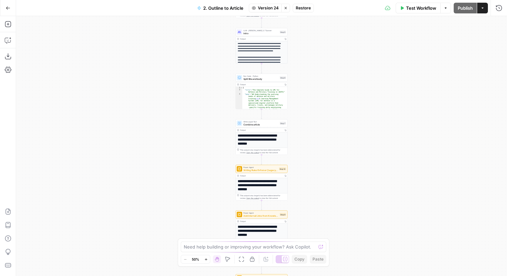
click at [305, 7] on span "Restore" at bounding box center [303, 8] width 15 height 6
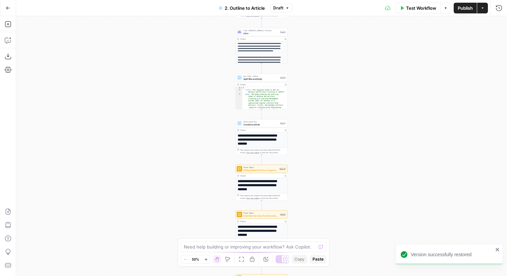
click at [465, 11] on span "Publish" at bounding box center [465, 8] width 15 height 7
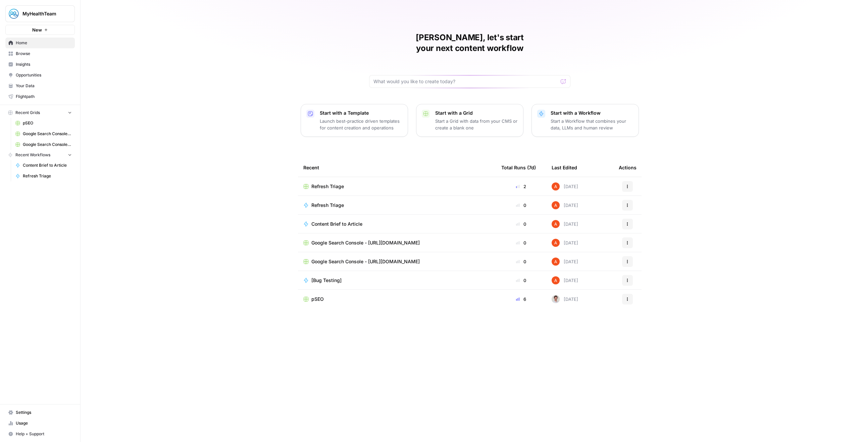
click at [45, 16] on span "MyHealthTeam" at bounding box center [42, 13] width 41 height 7
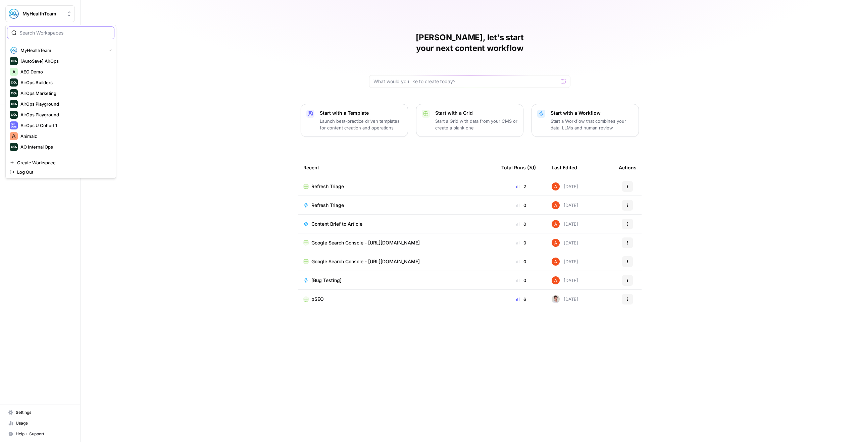
drag, startPoint x: 88, startPoint y: 31, endPoint x: 104, endPoint y: 33, distance: 16.2
click at [98, 33] on input "search" at bounding box center [64, 33] width 91 height 7
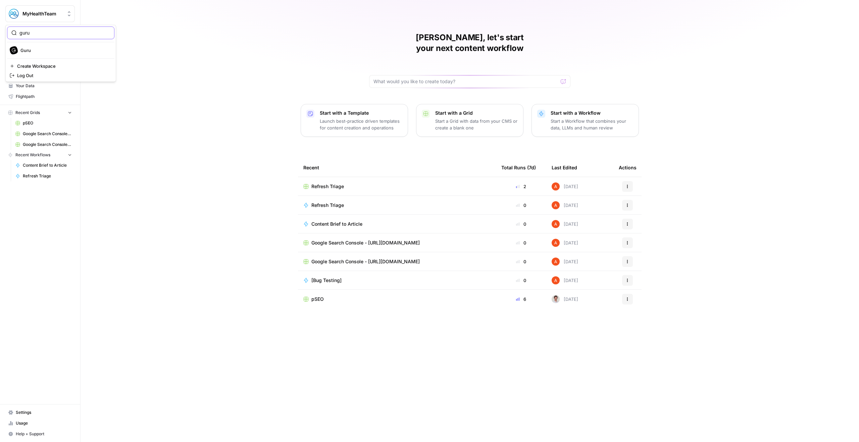
type input "guru"
click at [66, 47] on span "Guru" at bounding box center [64, 50] width 89 height 7
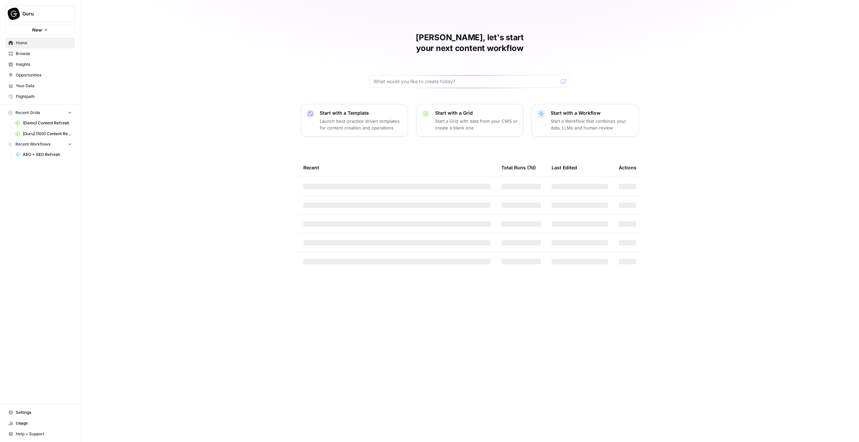
click at [27, 50] on link "Browse" at bounding box center [39, 53] width 69 height 11
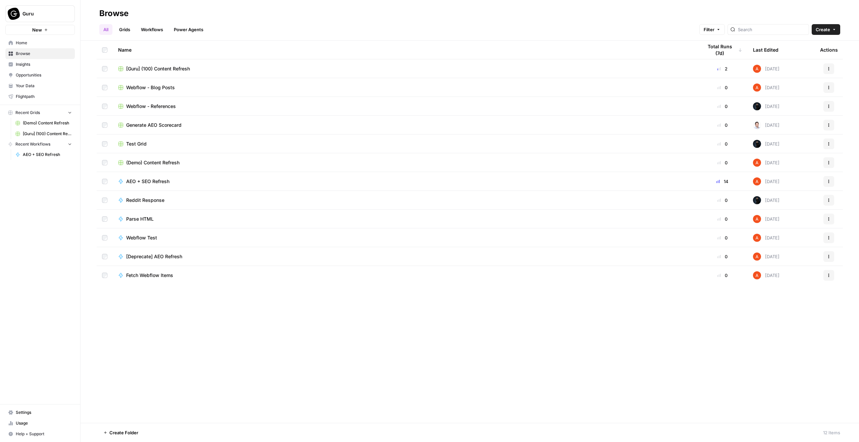
click at [148, 65] on td "[Guru] (100) Content Refresh" at bounding box center [405, 68] width 584 height 18
click at [149, 67] on span "[Guru] (100) Content Refresh" at bounding box center [158, 68] width 64 height 7
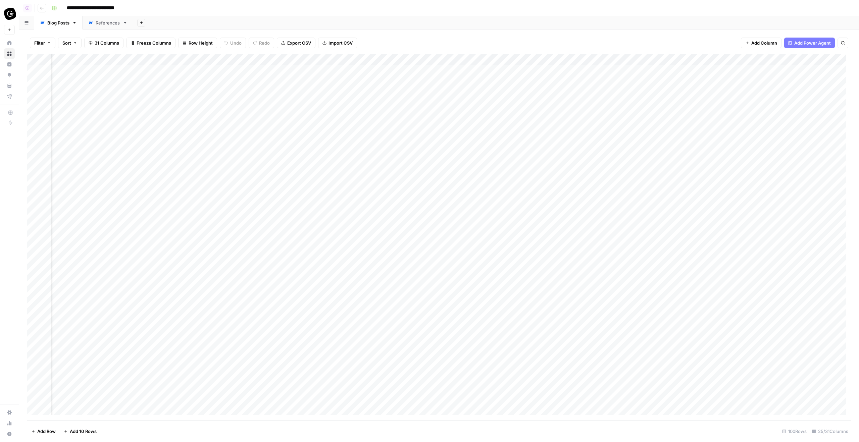
scroll to position [0, 1163]
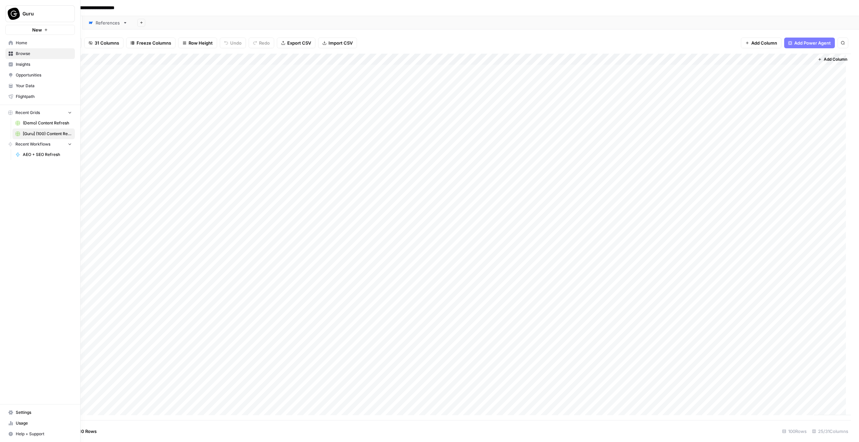
click at [11, 43] on icon at bounding box center [11, 43] width 4 height 4
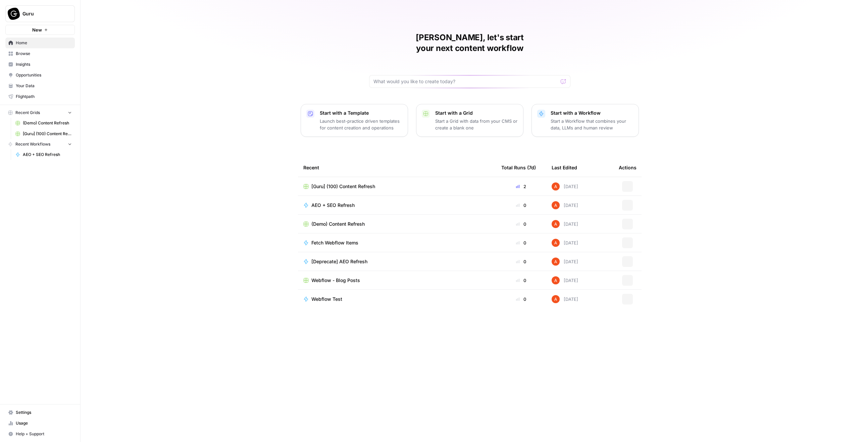
click at [42, 10] on span "Guru" at bounding box center [42, 13] width 41 height 7
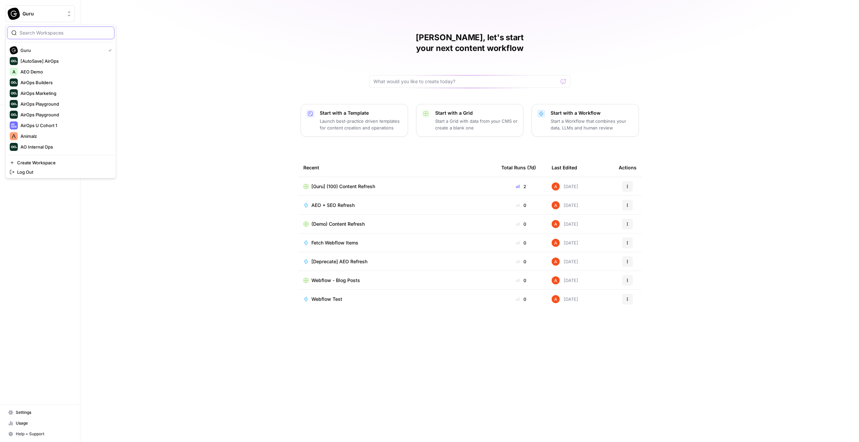
click at [66, 30] on input "search" at bounding box center [64, 33] width 91 height 7
type input "gong"
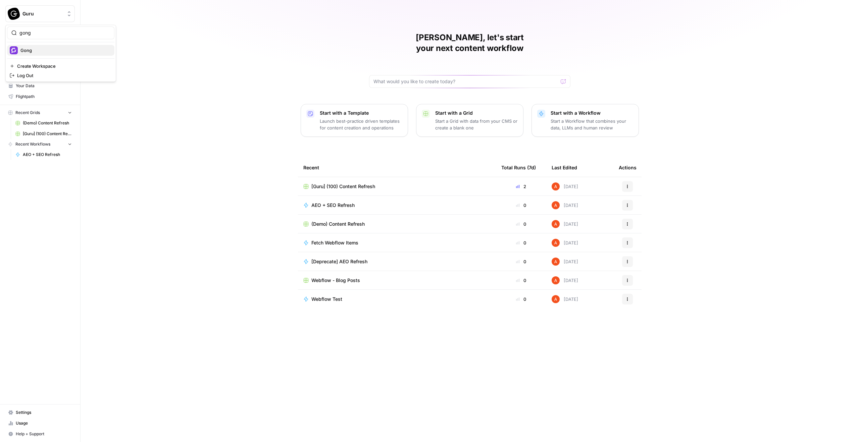
click at [42, 54] on div "Gong" at bounding box center [61, 50] width 102 height 8
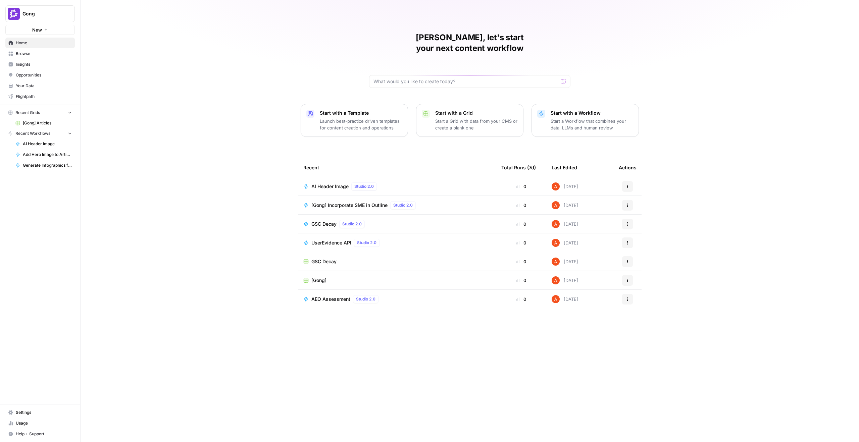
click at [318, 277] on span "[Gong]" at bounding box center [318, 280] width 15 height 7
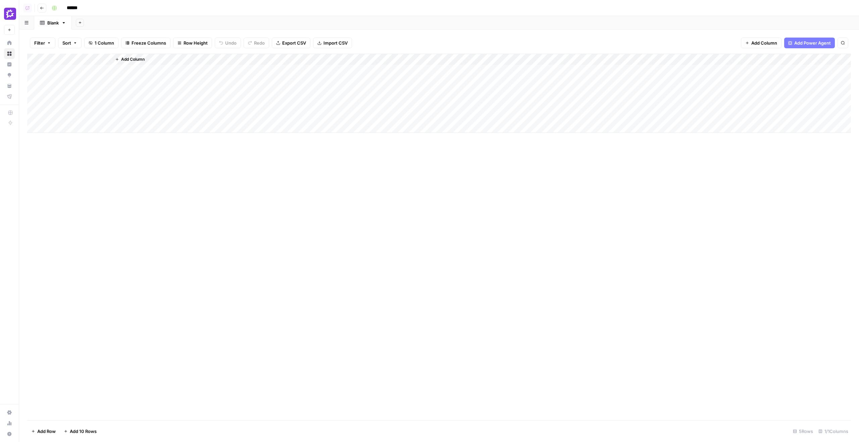
click at [44, 8] on icon "button" at bounding box center [42, 8] width 4 height 4
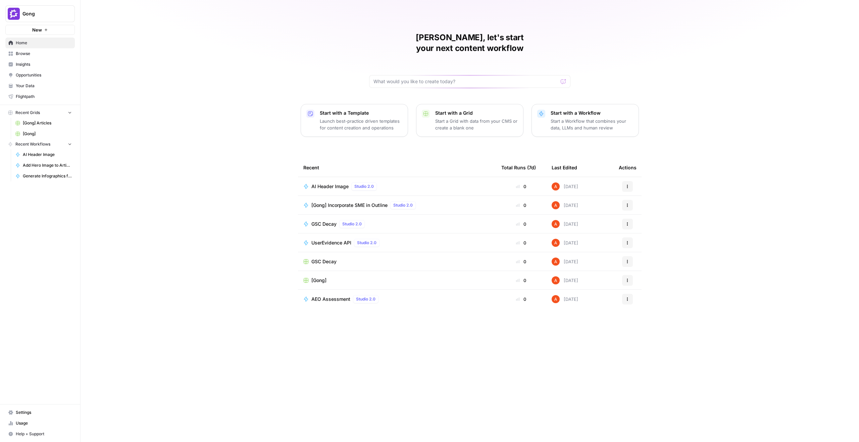
click at [44, 56] on span "Browse" at bounding box center [44, 54] width 56 height 6
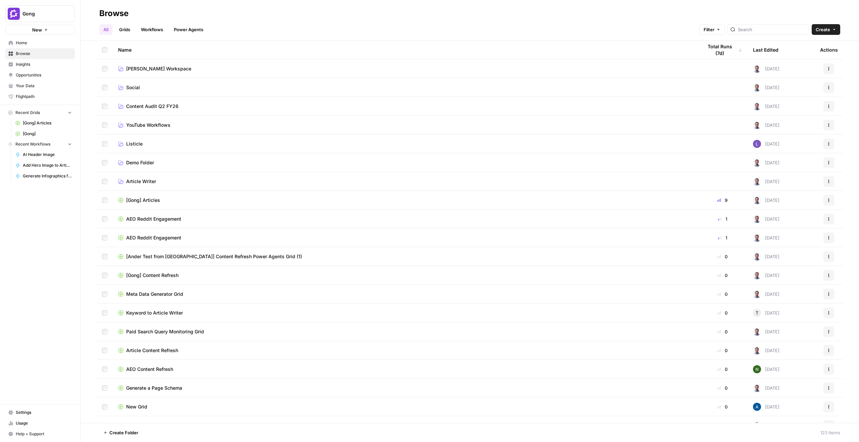
click at [132, 30] on link "Grids" at bounding box center [124, 29] width 19 height 11
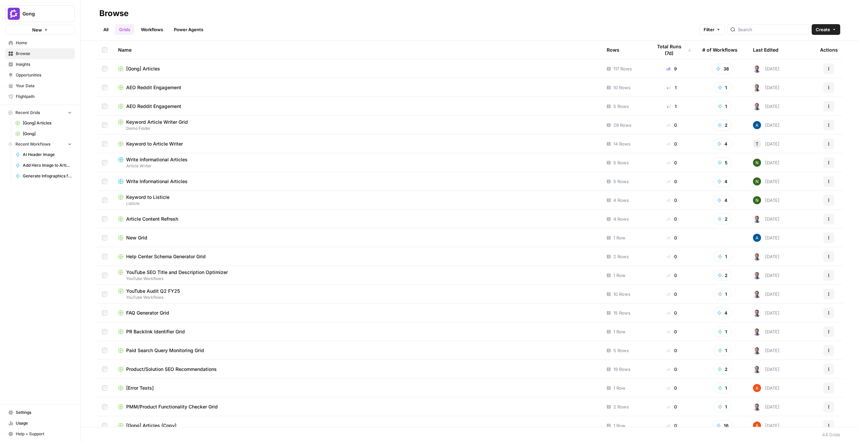
click at [157, 65] on span "[Gong] Articles" at bounding box center [143, 68] width 34 height 7
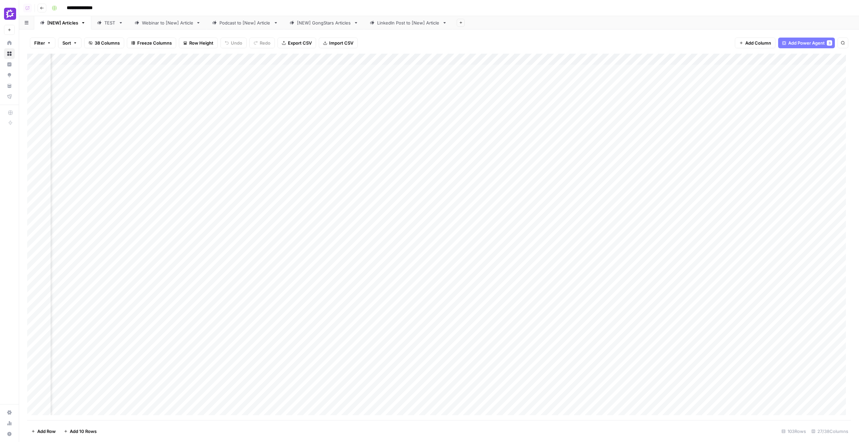
scroll to position [0, 726]
click at [323, 248] on div "Add Column" at bounding box center [439, 237] width 824 height 367
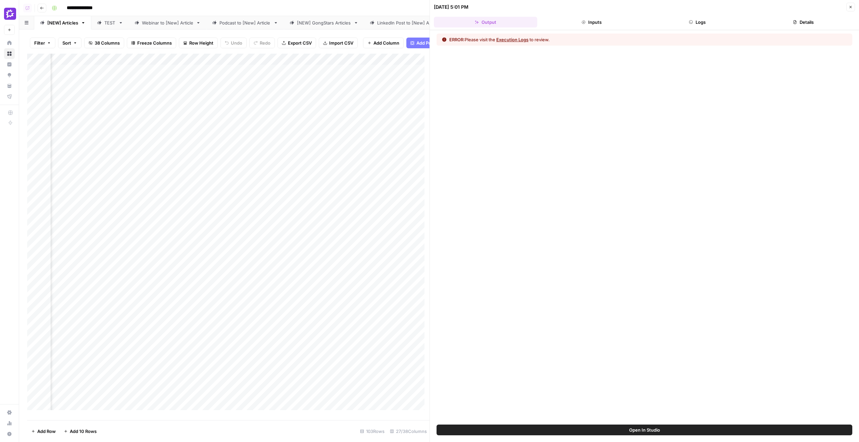
click at [737, 25] on button "Logs" at bounding box center [697, 22] width 103 height 11
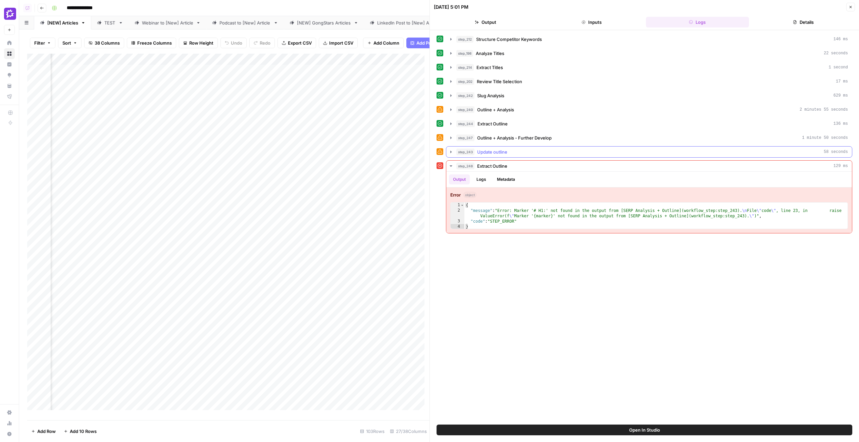
click at [517, 150] on div "step_243 Update outline 58 seconds" at bounding box center [652, 152] width 392 height 7
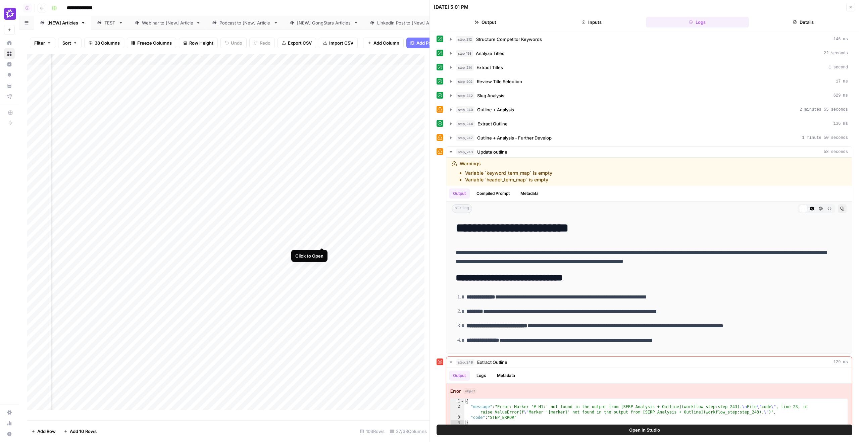
click at [321, 223] on div "Add Column" at bounding box center [228, 235] width 402 height 362
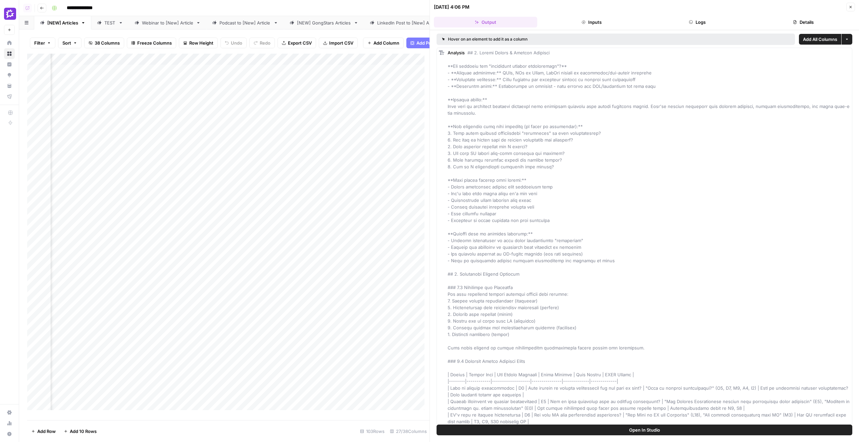
click at [700, 23] on button "Logs" at bounding box center [697, 22] width 103 height 11
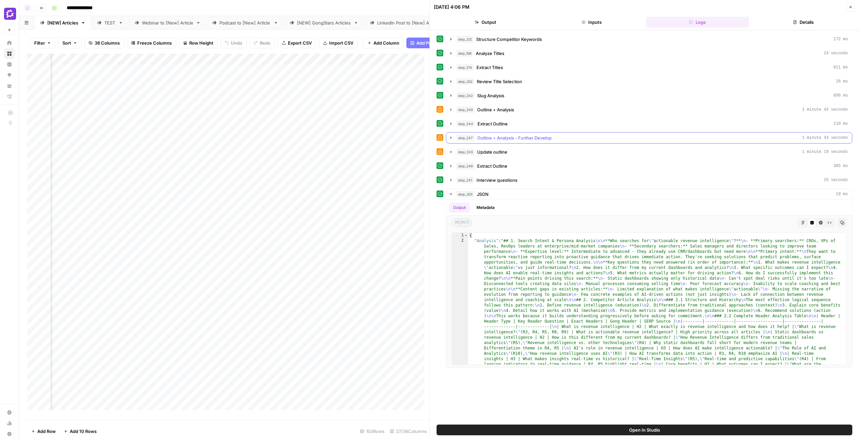
click at [512, 137] on span "Outline + Analysis - Further Develop" at bounding box center [514, 138] width 74 height 7
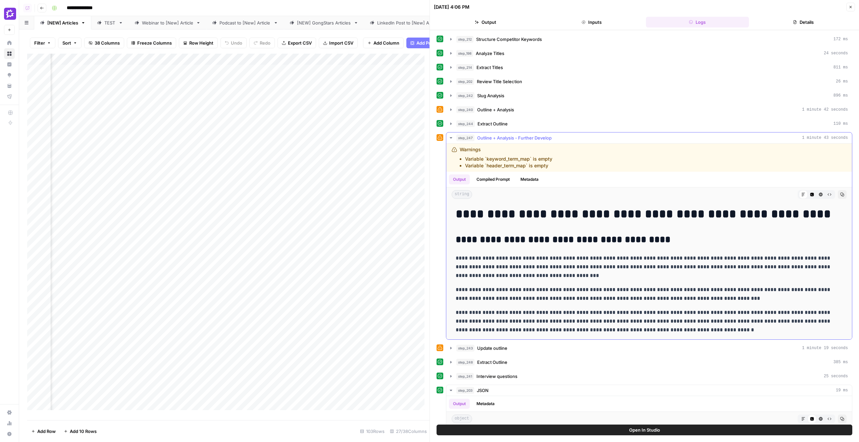
click at [512, 137] on span "Outline + Analysis - Further Develop" at bounding box center [514, 138] width 74 height 7
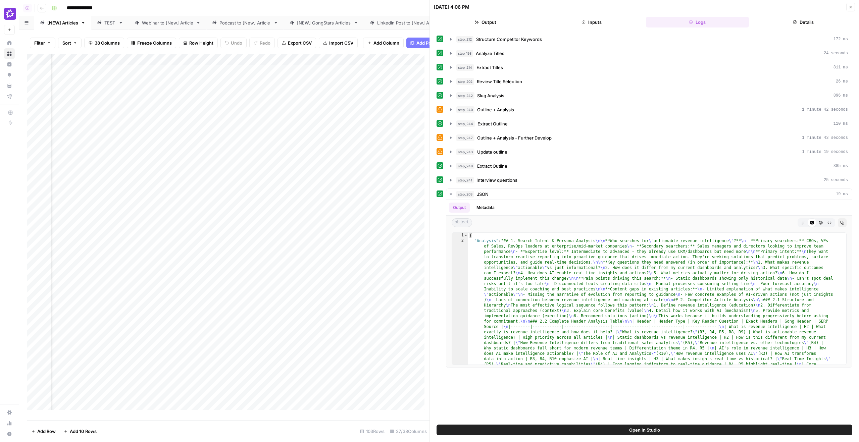
click at [514, 145] on div "step_212 Structure Competitor Keywords 172 ms step_198 Analyze Titles 24 second…" at bounding box center [644, 201] width 416 height 335
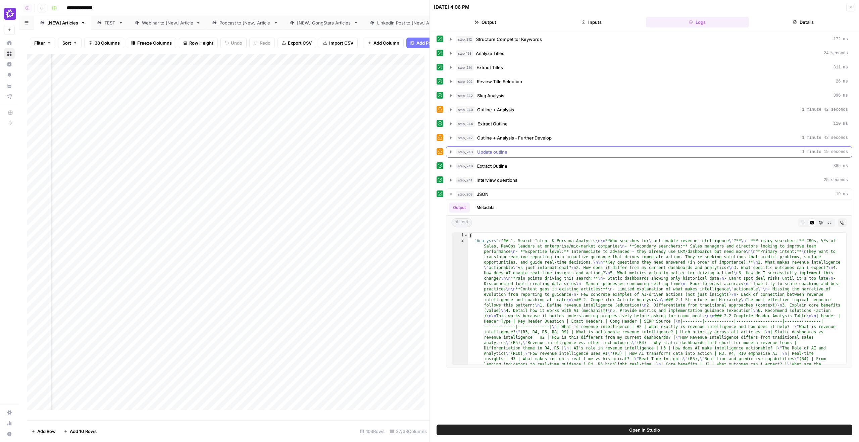
click at [515, 150] on div "step_243 Update outline 1 minute 19 seconds" at bounding box center [652, 152] width 392 height 7
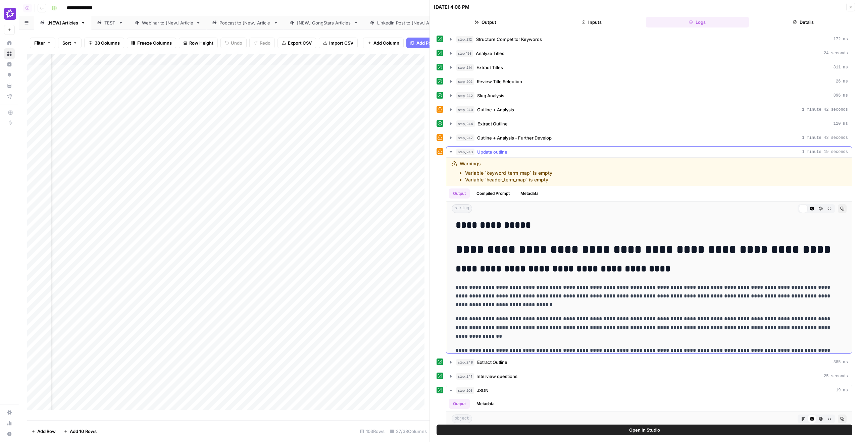
scroll to position [197, 0]
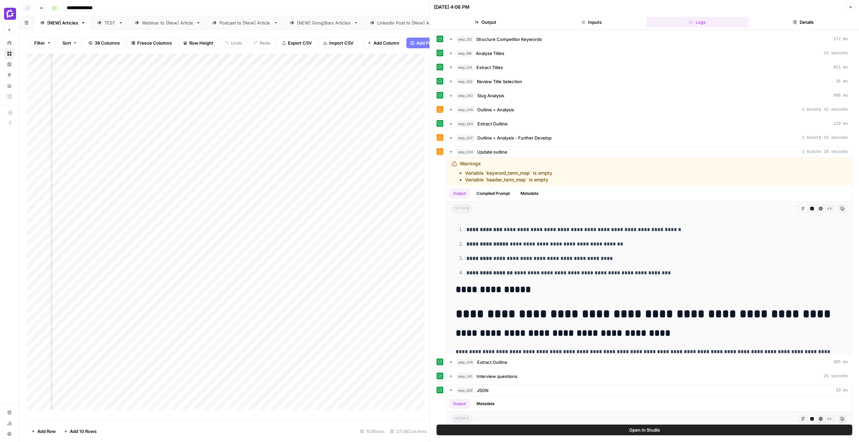
click at [848, 9] on button "Close" at bounding box center [850, 7] width 9 height 9
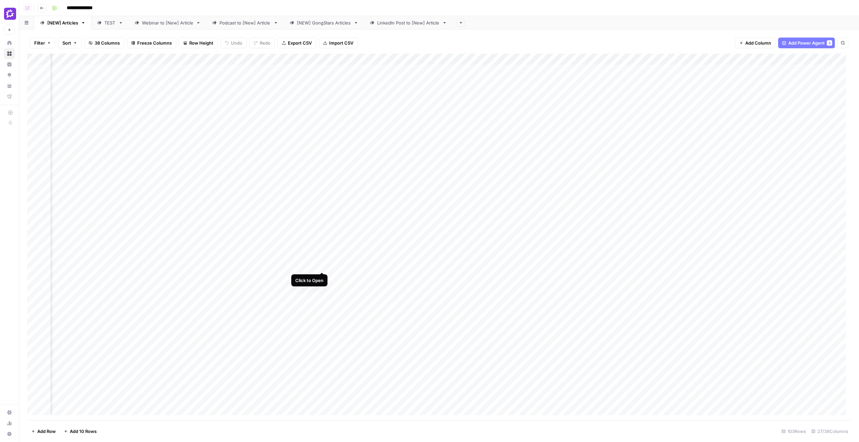
click at [320, 248] on div "Add Column" at bounding box center [439, 237] width 824 height 367
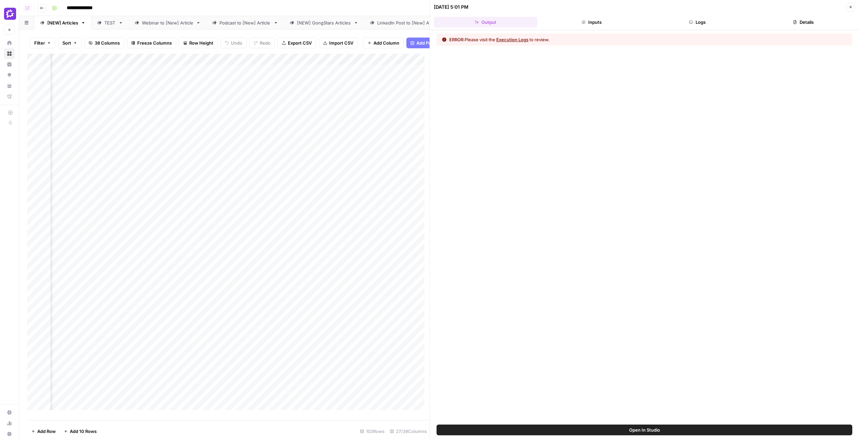
click at [574, 433] on button "Open In Studio" at bounding box center [644, 430] width 416 height 11
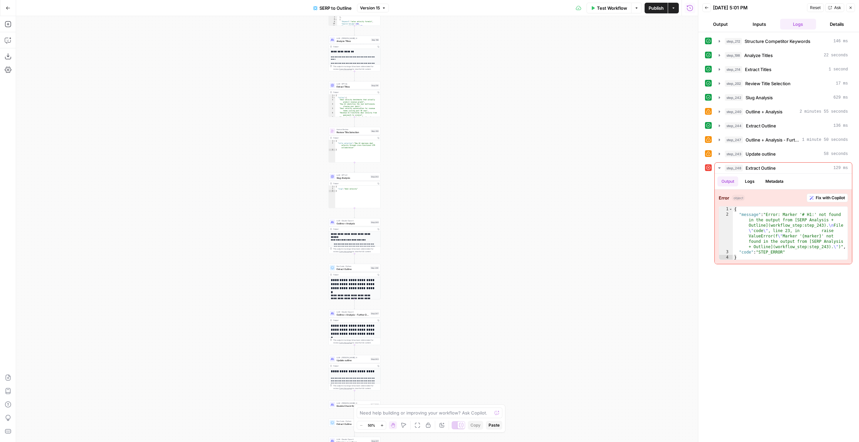
click at [708, 11] on button "Back" at bounding box center [706, 7] width 9 height 9
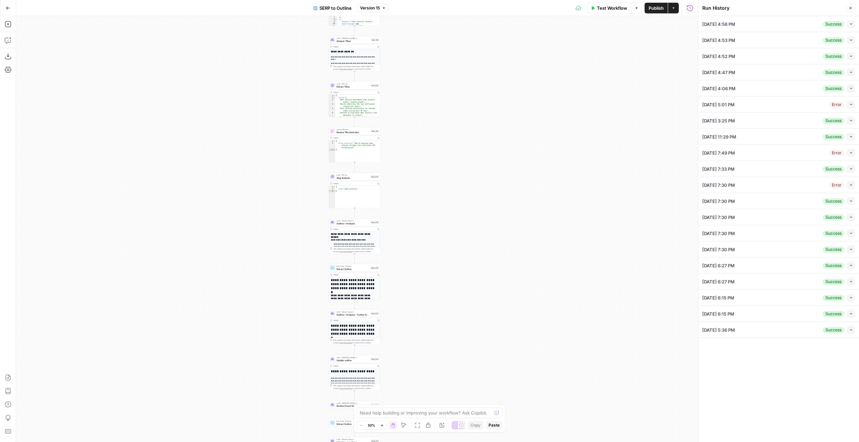
click at [855, 5] on header "Run History Close" at bounding box center [778, 8] width 161 height 16
click at [852, 6] on icon "button" at bounding box center [851, 8] width 4 height 4
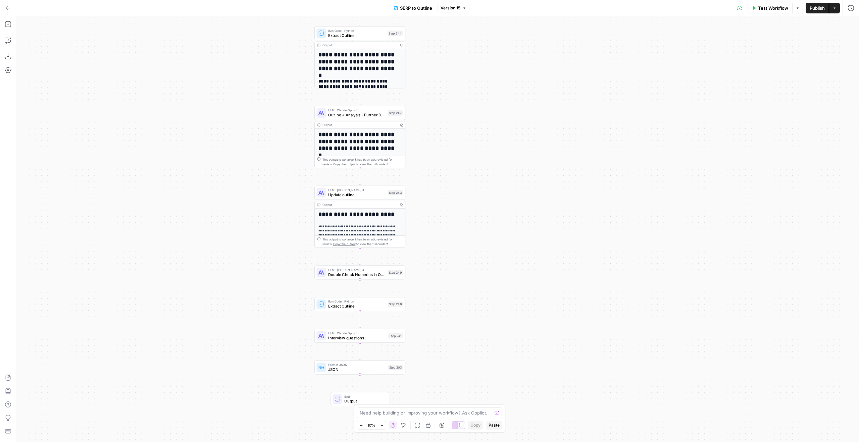
drag, startPoint x: 442, startPoint y: 285, endPoint x: 534, endPoint y: 175, distance: 143.9
click at [534, 175] on div "**********" at bounding box center [437, 229] width 843 height 426
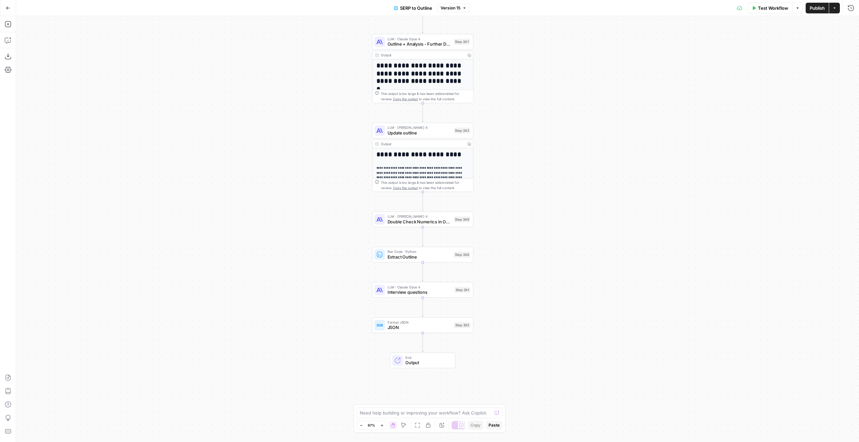
drag, startPoint x: 531, startPoint y: 177, endPoint x: 543, endPoint y: 203, distance: 27.8
click at [553, 206] on div "**********" at bounding box center [437, 229] width 843 height 426
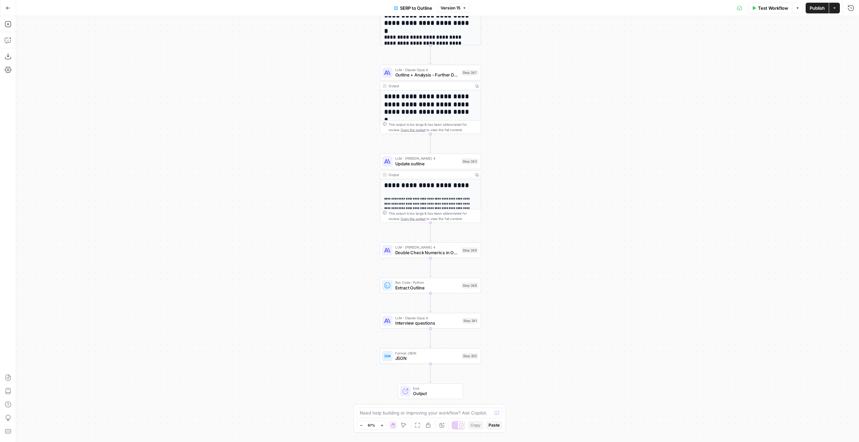
drag, startPoint x: 532, startPoint y: 193, endPoint x: 540, endPoint y: 217, distance: 24.6
click at [540, 217] on div "**********" at bounding box center [437, 229] width 843 height 426
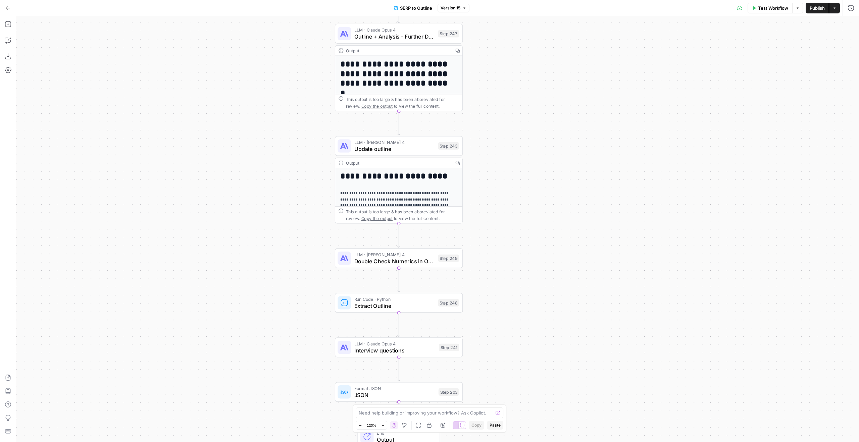
drag, startPoint x: 511, startPoint y: 179, endPoint x: 437, endPoint y: 106, distance: 104.6
click at [437, 106] on div "**********" at bounding box center [437, 229] width 843 height 426
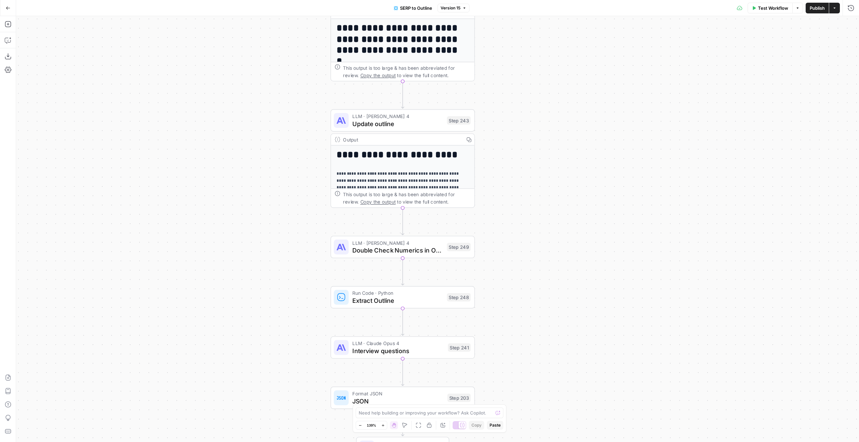
drag, startPoint x: 456, startPoint y: 111, endPoint x: 536, endPoint y: 152, distance: 90.5
click at [536, 152] on div "**********" at bounding box center [437, 229] width 843 height 426
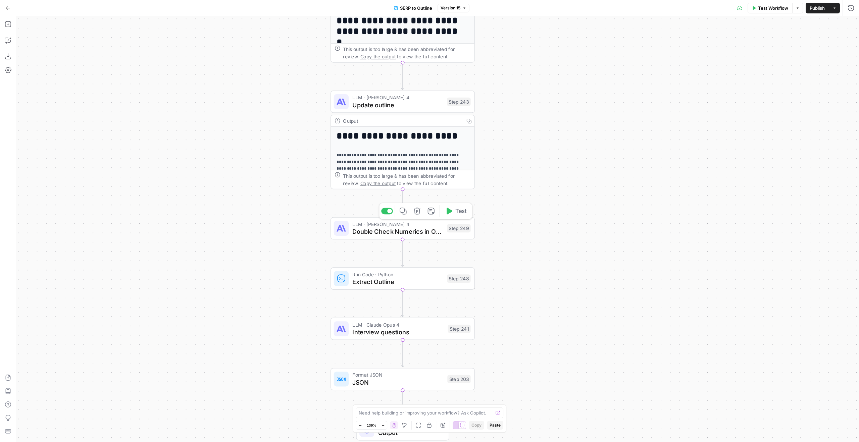
click at [375, 228] on span "Double Check Numerics in Outline" at bounding box center [397, 231] width 91 height 9
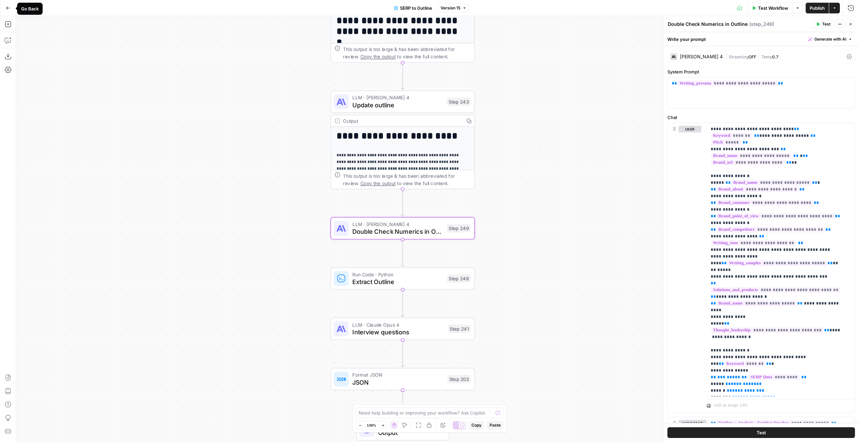
click at [13, 5] on button "Go Back" at bounding box center [8, 8] width 12 height 12
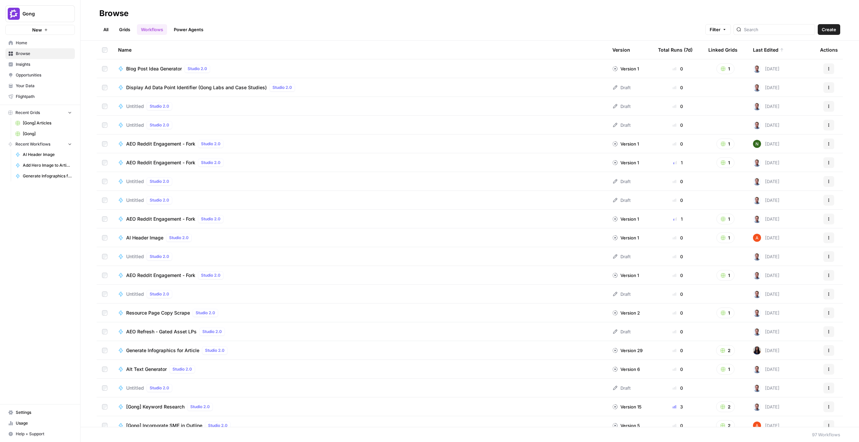
click at [127, 30] on link "Grids" at bounding box center [124, 29] width 19 height 11
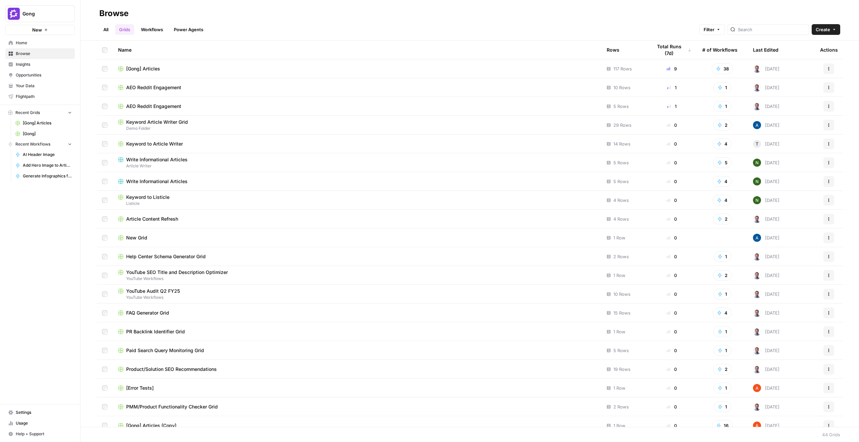
click at [159, 69] on span "[Gong] Articles" at bounding box center [143, 68] width 34 height 7
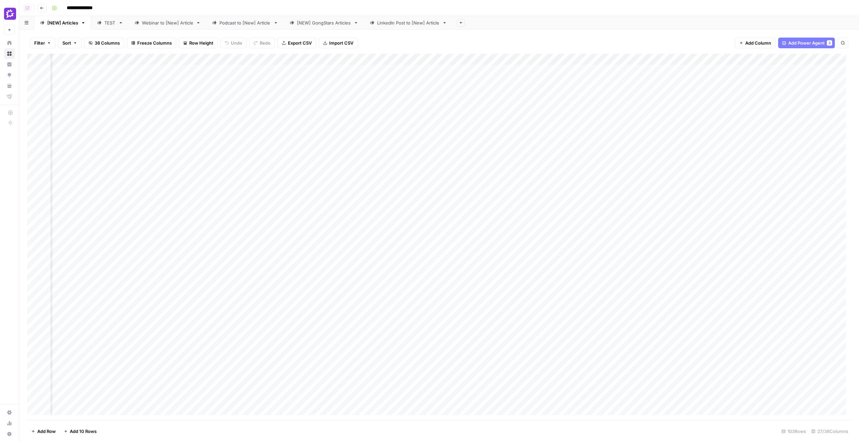
scroll to position [0, 594]
click at [424, 57] on div "Add Column" at bounding box center [439, 237] width 824 height 367
click at [521, 11] on div "**********" at bounding box center [450, 8] width 803 height 11
click at [453, 247] on div "Add Column" at bounding box center [439, 237] width 824 height 367
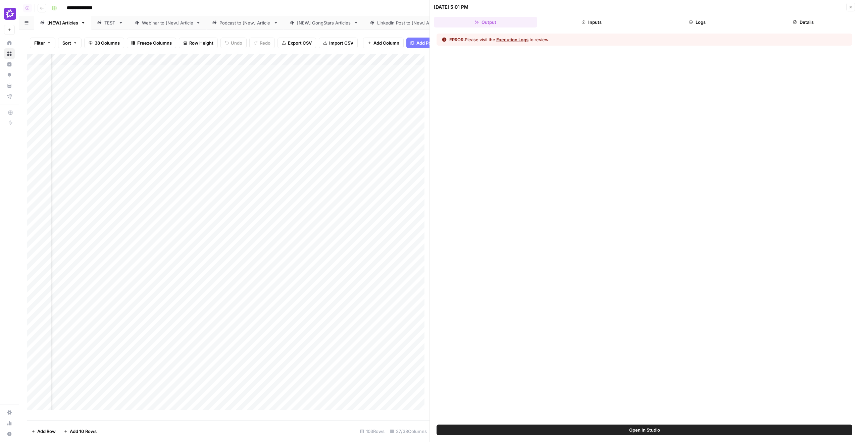
click at [781, 23] on button "Details" at bounding box center [803, 22] width 103 height 11
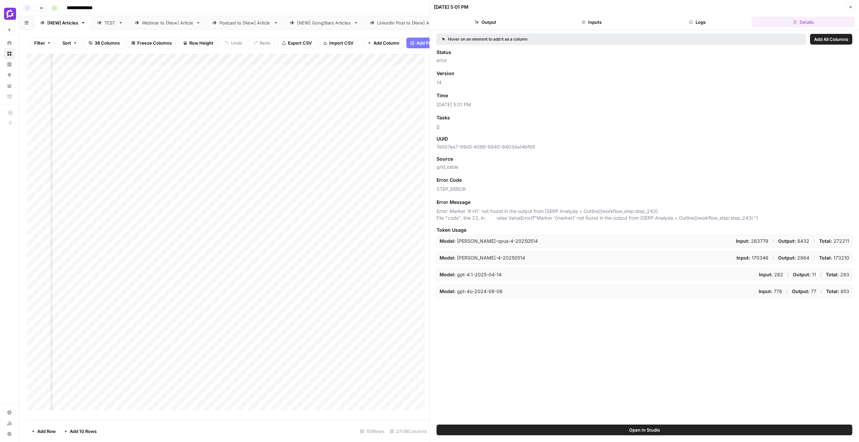
click at [716, 25] on button "Logs" at bounding box center [697, 22] width 103 height 11
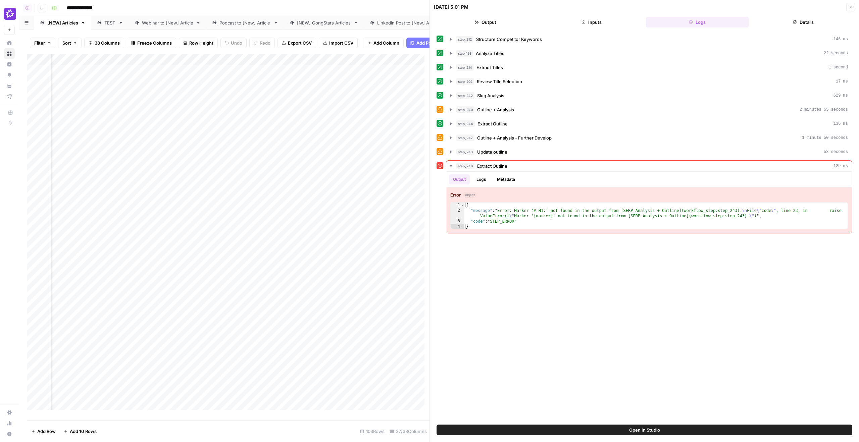
click at [850, 7] on icon "button" at bounding box center [851, 7] width 4 height 4
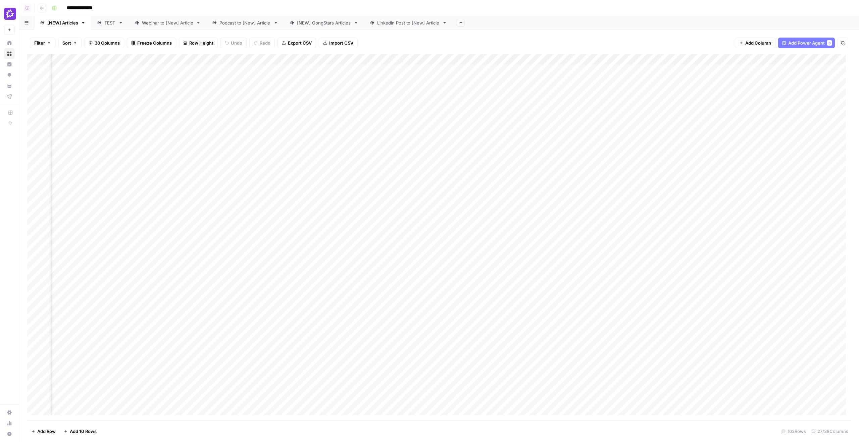
click at [437, 53] on div "Filter Sort 38 Columns Freeze Columns Row Height Undo Redo Export CSV Import CS…" at bounding box center [439, 42] width 824 height 21
click at [437, 55] on div "Add Column" at bounding box center [439, 237] width 824 height 367
click at [444, 123] on span "Edit Workflow" at bounding box center [451, 125] width 59 height 7
click at [451, 246] on div "Add Column" at bounding box center [439, 237] width 824 height 367
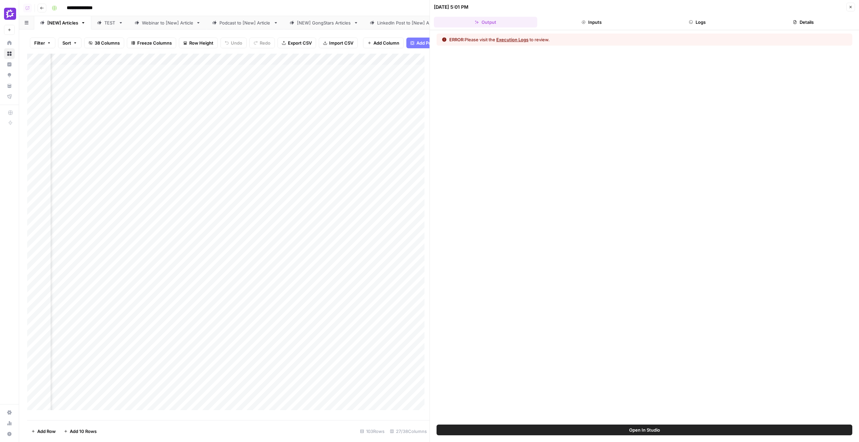
click at [708, 15] on header "08/27/25 at 5:01 PM Close Output Inputs Logs Details" at bounding box center [644, 15] width 429 height 30
click at [708, 22] on button "Logs" at bounding box center [697, 22] width 103 height 11
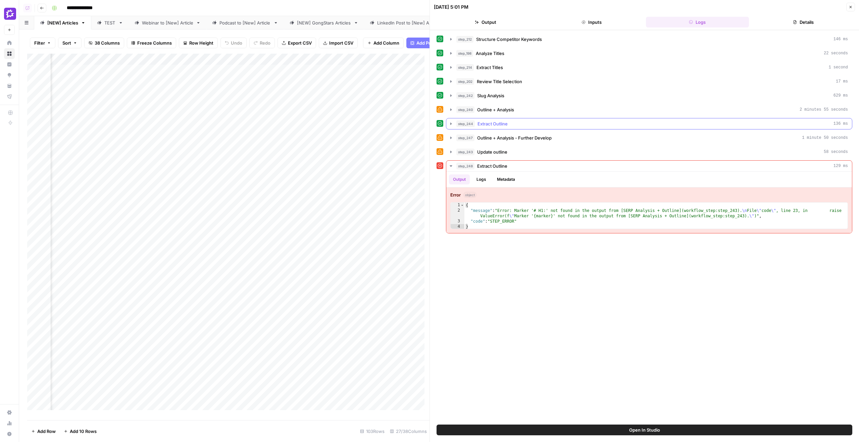
click at [554, 124] on div "step_244 Extract Outline 136 ms" at bounding box center [652, 123] width 392 height 7
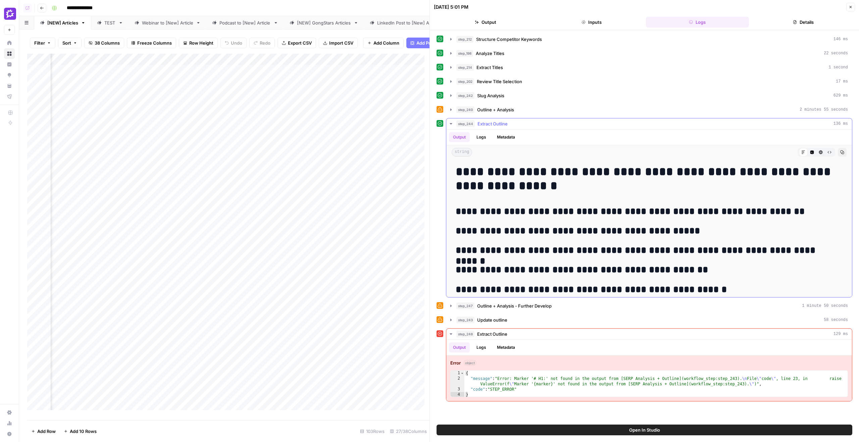
click at [506, 119] on button "step_244 Extract Outline 136 ms" at bounding box center [649, 123] width 406 height 11
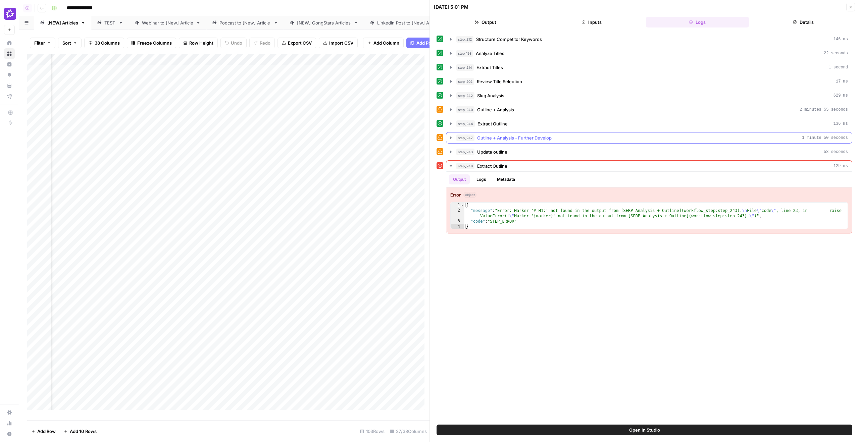
click at [504, 133] on button "step_247 Outline + Analysis - Further Develop 1 minute 50 seconds" at bounding box center [649, 138] width 406 height 11
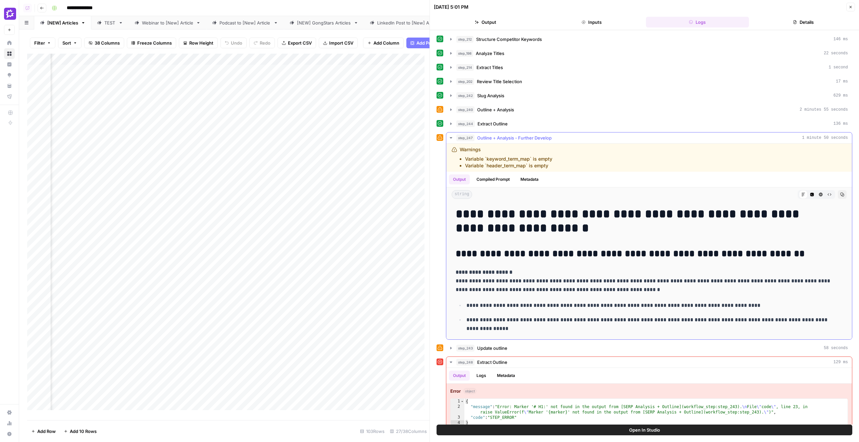
click at [506, 133] on button "step_247 Outline + Analysis - Further Develop 1 minute 50 seconds" at bounding box center [649, 138] width 406 height 11
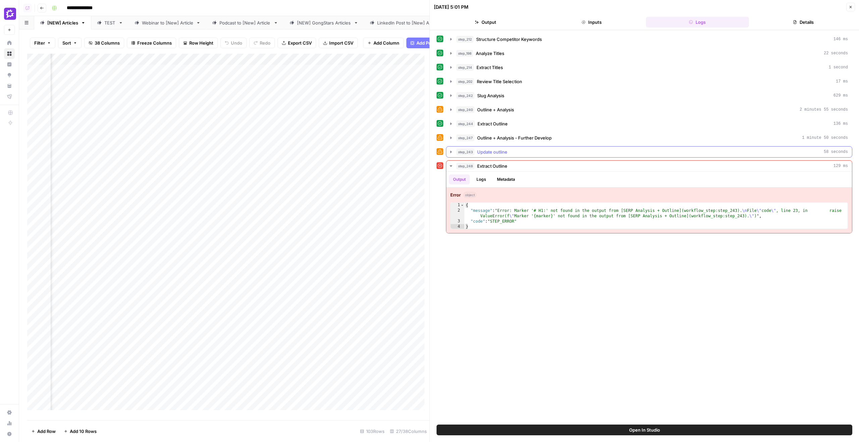
click at [535, 150] on div "step_243 Update outline 58 seconds" at bounding box center [652, 152] width 392 height 7
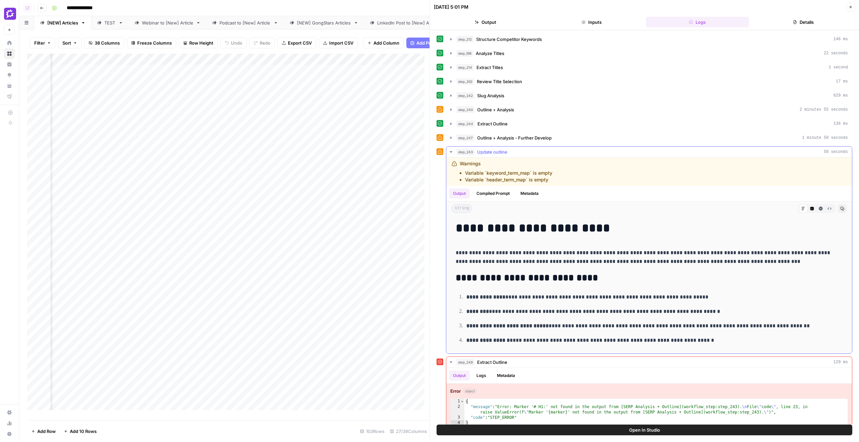
click at [538, 149] on div "step_243 Update outline 58 seconds" at bounding box center [652, 152] width 392 height 7
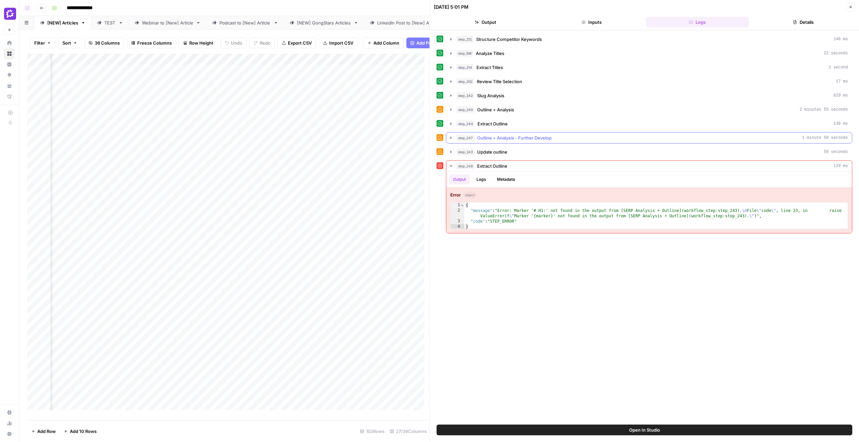
click at [537, 137] on span "Outline + Analysis - Further Develop" at bounding box center [514, 138] width 74 height 7
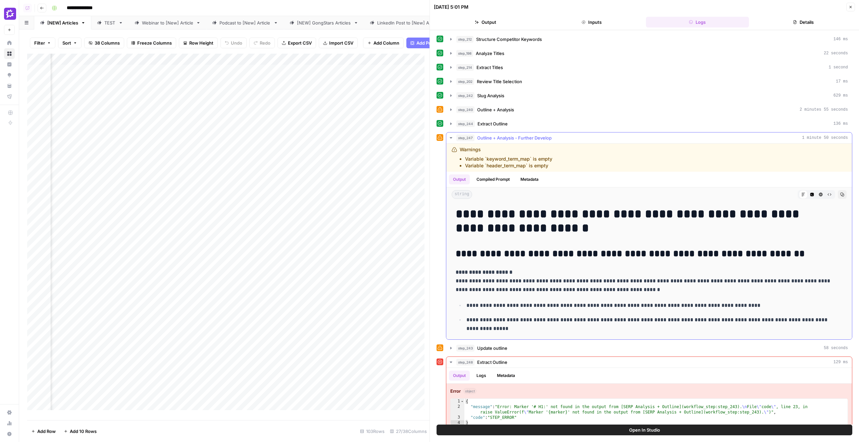
click at [535, 141] on button "step_247 Outline + Analysis - Further Develop 1 minute 50 seconds" at bounding box center [649, 138] width 406 height 11
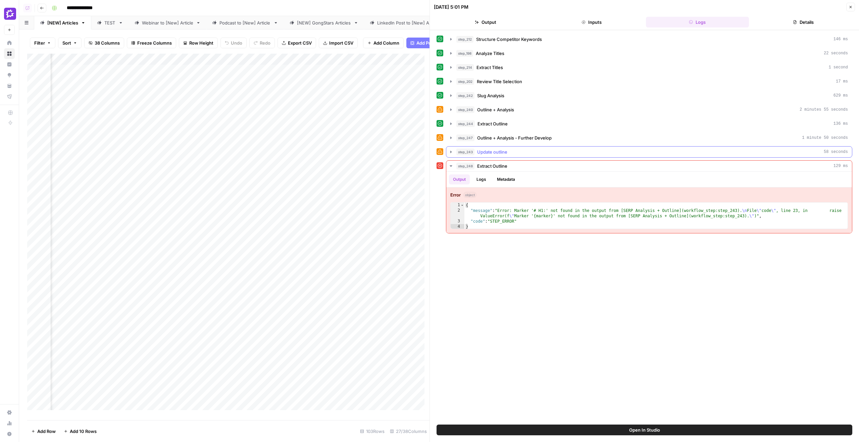
click at [536, 148] on button "step_243 Update outline 58 seconds" at bounding box center [649, 152] width 406 height 11
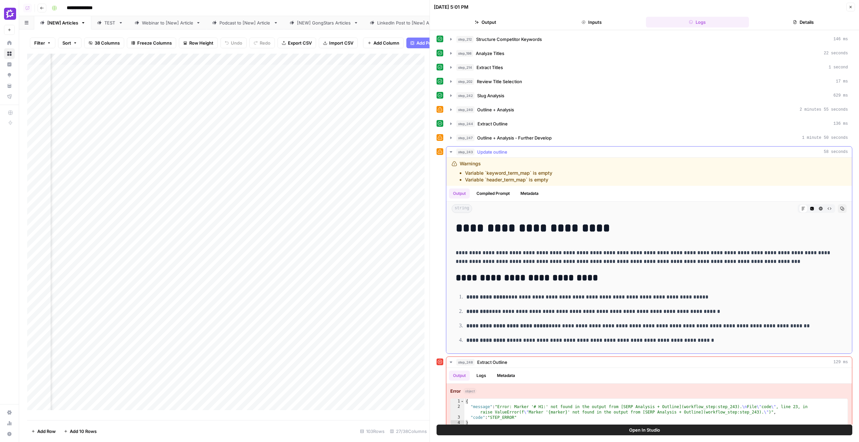
click at [536, 148] on button "step_243 Update outline 58 seconds" at bounding box center [649, 152] width 406 height 11
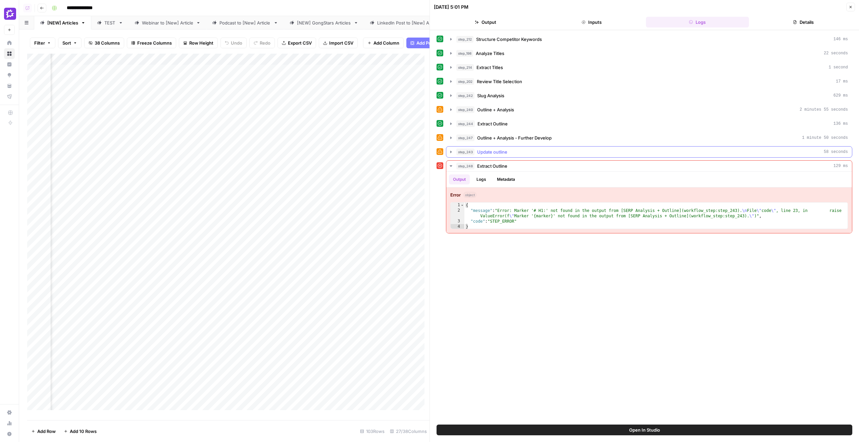
click at [548, 155] on div "step_243 Update outline 58 seconds" at bounding box center [652, 152] width 392 height 7
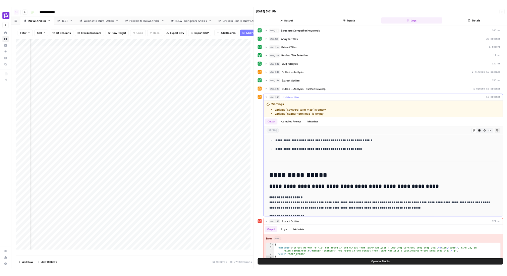
scroll to position [196, 0]
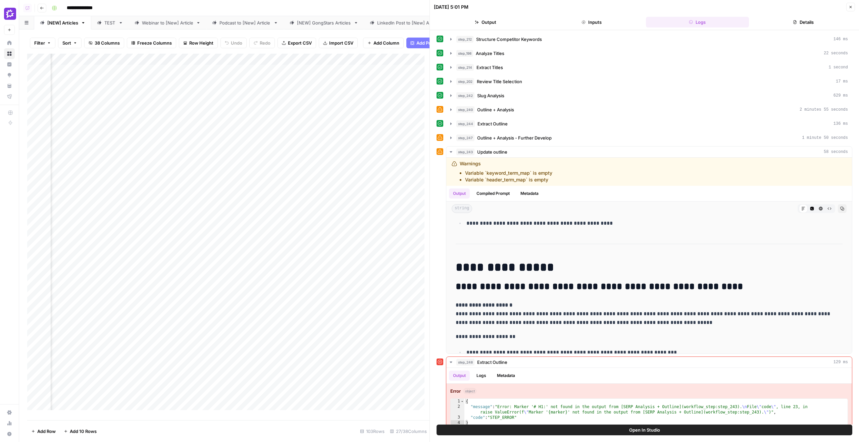
click at [847, 12] on header "08/27/25 at 5:01 PM Close Output Inputs Logs Details" at bounding box center [644, 15] width 429 height 30
click at [850, 3] on button "Close" at bounding box center [850, 7] width 9 height 9
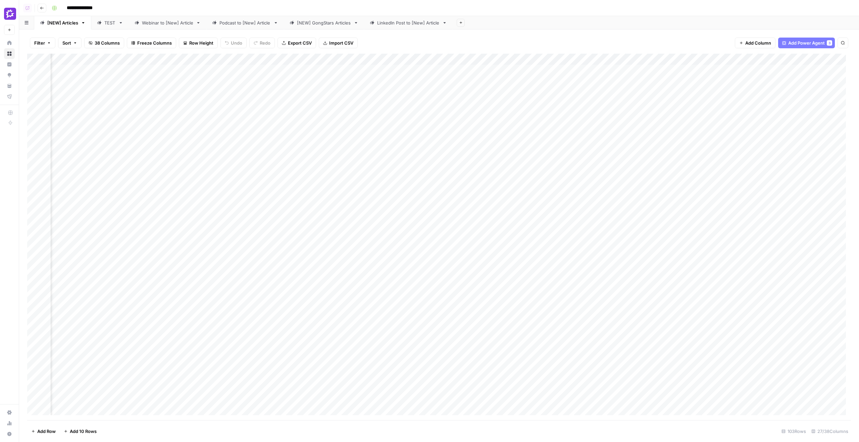
click at [433, 61] on div "Add Column" at bounding box center [439, 237] width 824 height 367
click at [536, 15] on header "**********" at bounding box center [439, 8] width 840 height 16
click at [455, 249] on div "Add Column" at bounding box center [439, 237] width 824 height 367
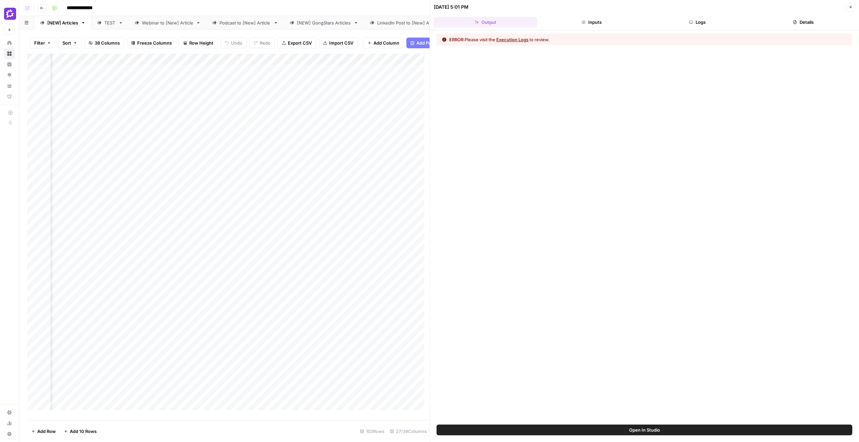
click at [737, 18] on button "Logs" at bounding box center [697, 22] width 103 height 11
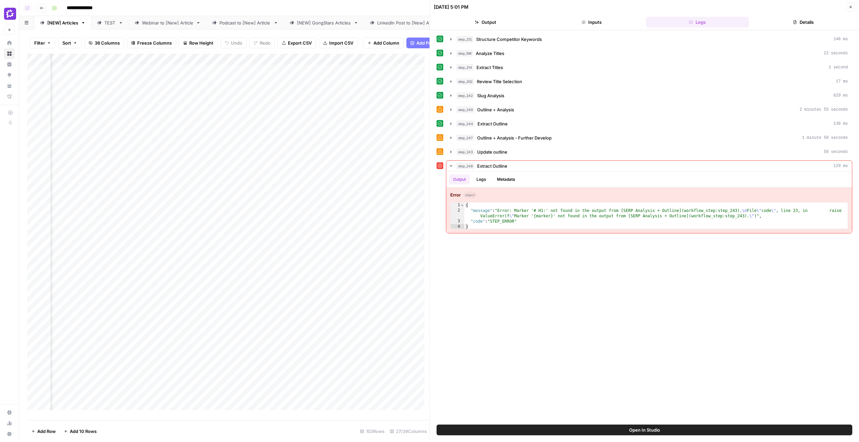
click at [779, 29] on header "08/27/25 at 5:01 PM Close Output Inputs Logs Details" at bounding box center [644, 15] width 429 height 30
click at [779, 27] on button "Details" at bounding box center [803, 22] width 103 height 11
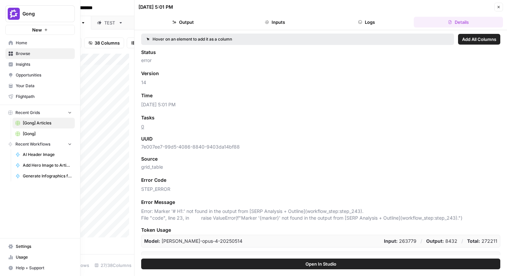
click at [13, 30] on button "New" at bounding box center [39, 30] width 69 height 10
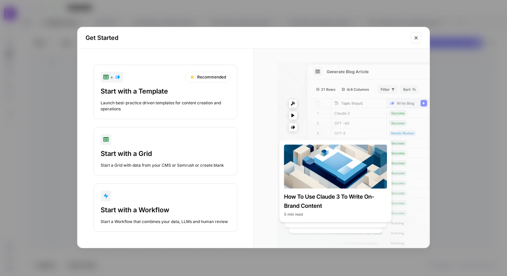
click at [24, 24] on div "Get Started + Recommended Start with a Template Launch best-practice driven tem…" at bounding box center [253, 138] width 507 height 276
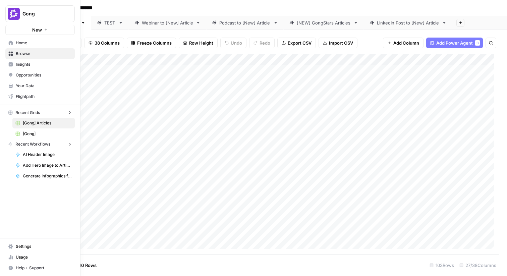
click at [10, 12] on img "Workspace: Gong" at bounding box center [14, 14] width 12 height 12
type input "myhe"
click at [36, 47] on span "MyHealthTeam" at bounding box center [64, 50] width 89 height 7
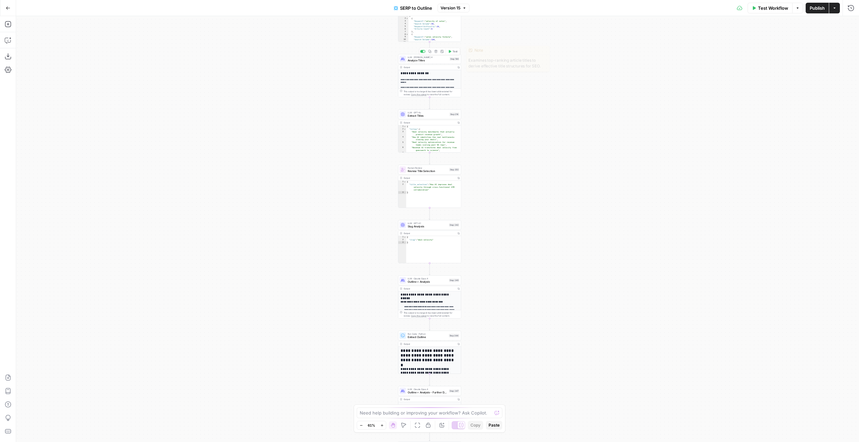
click at [452, 58] on div "Step 198" at bounding box center [455, 59] width 10 height 4
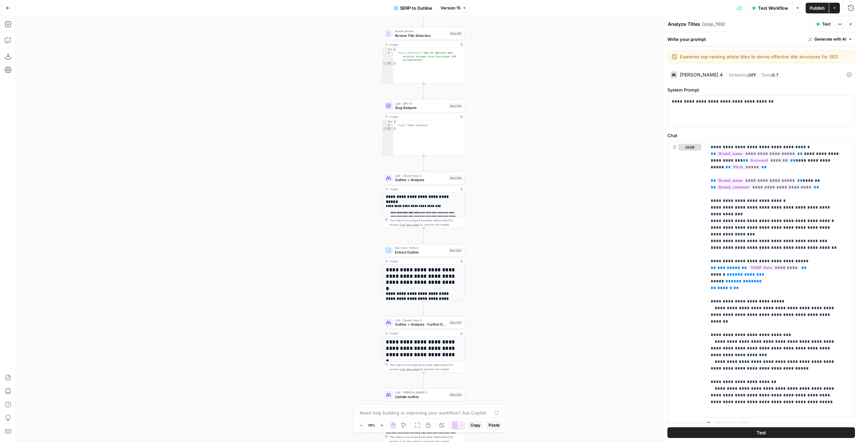
drag, startPoint x: 507, startPoint y: 267, endPoint x: 524, endPoint y: 129, distance: 139.0
click at [524, 130] on div "**********" at bounding box center [437, 229] width 843 height 426
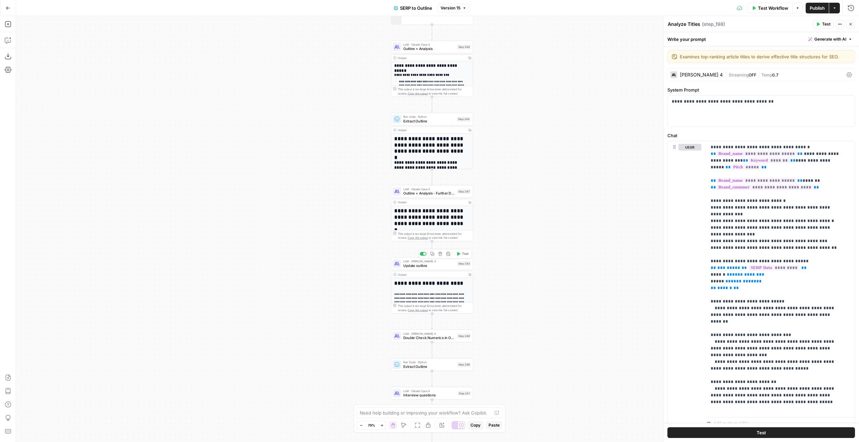
click at [452, 269] on div "LLM · [PERSON_NAME] 4 Update outline Step 243 Copy step Delete step Add Note Te…" at bounding box center [432, 263] width 83 height 13
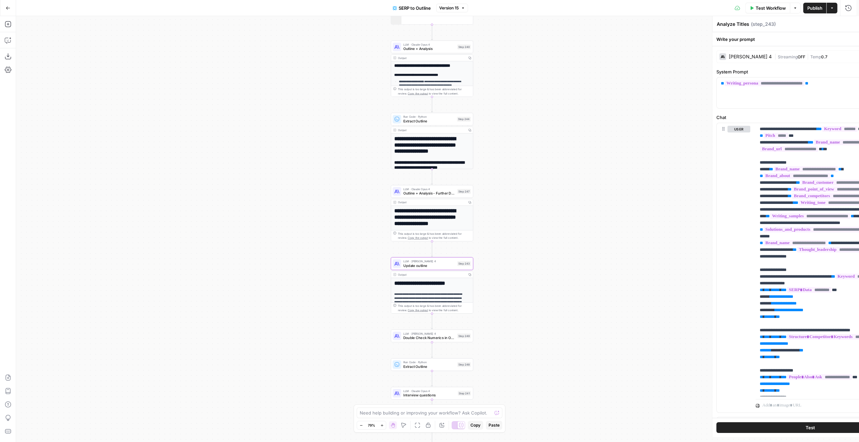
type textarea "Update outline"
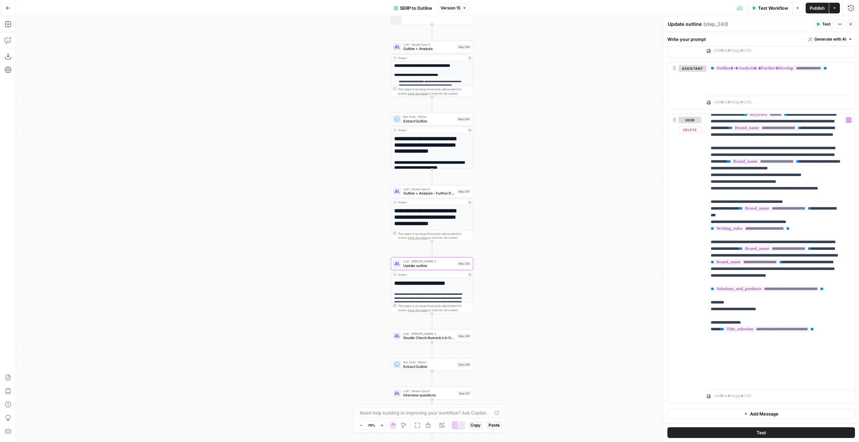
scroll to position [20, 0]
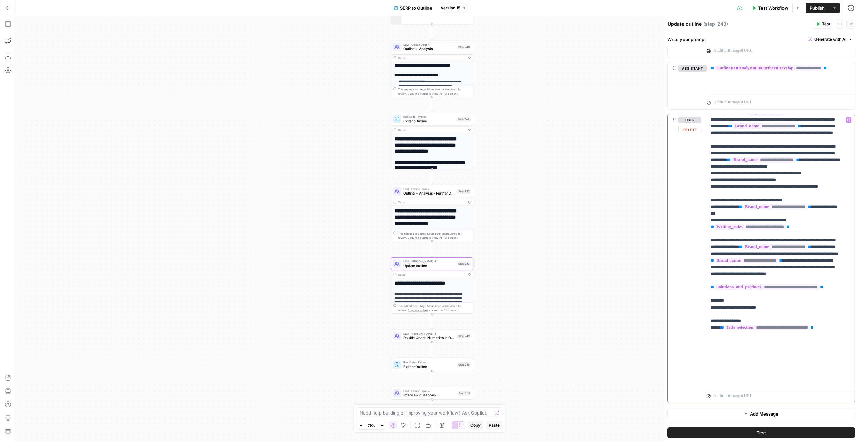
click at [767, 368] on p "**********" at bounding box center [776, 240] width 130 height 289
click at [767, 370] on p "**********" at bounding box center [776, 240] width 130 height 289
click at [766, 371] on p "**********" at bounding box center [776, 240] width 130 height 289
click at [754, 310] on p "**********" at bounding box center [776, 240] width 130 height 289
click at [754, 312] on p "**********" at bounding box center [776, 240] width 130 height 289
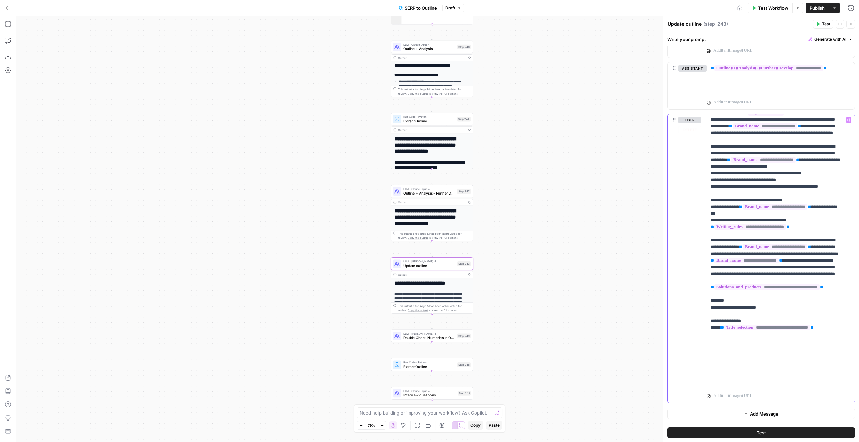
click at [832, 316] on p "**********" at bounding box center [776, 240] width 130 height 289
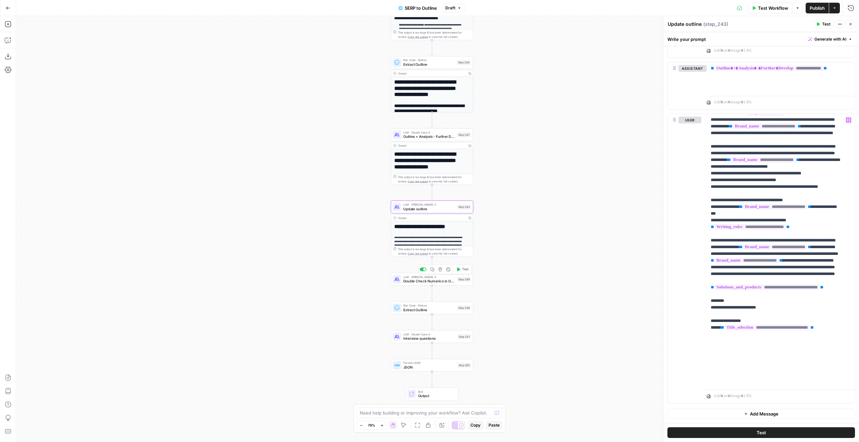
click at [466, 280] on div "Step 249" at bounding box center [463, 279] width 13 height 5
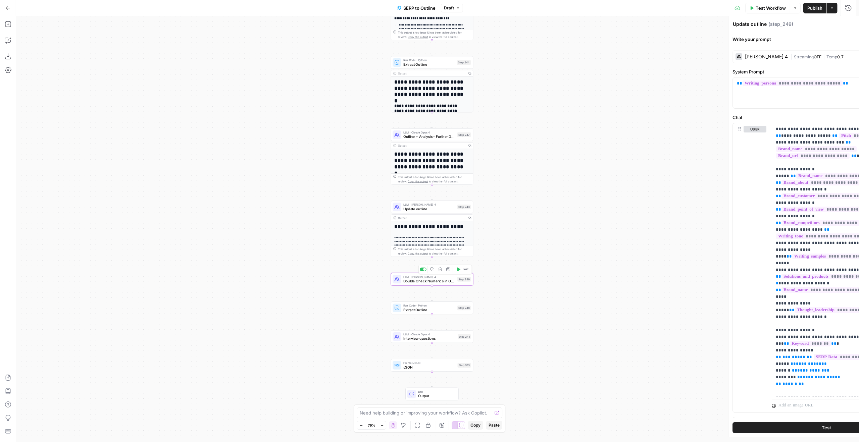
type textarea "Double Check Numerics in Outline"
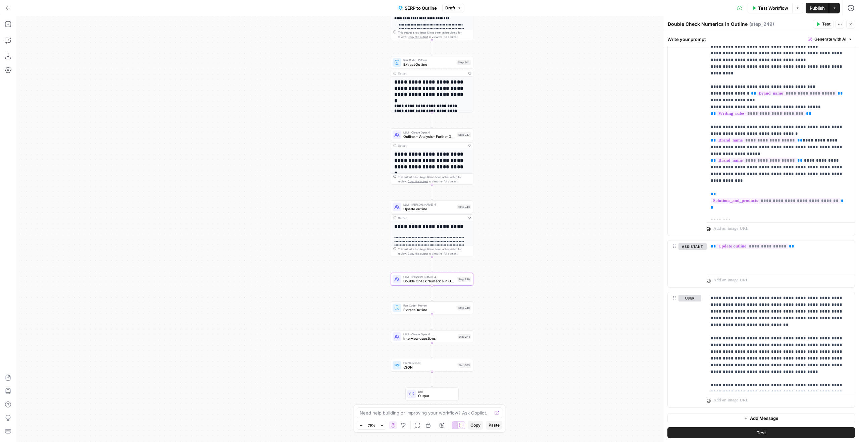
scroll to position [526, 0]
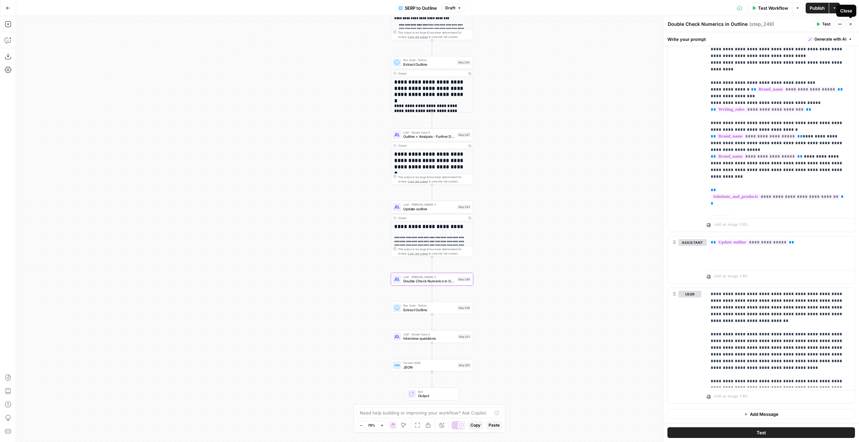
click at [850, 24] on icon "button" at bounding box center [851, 24] width 4 height 4
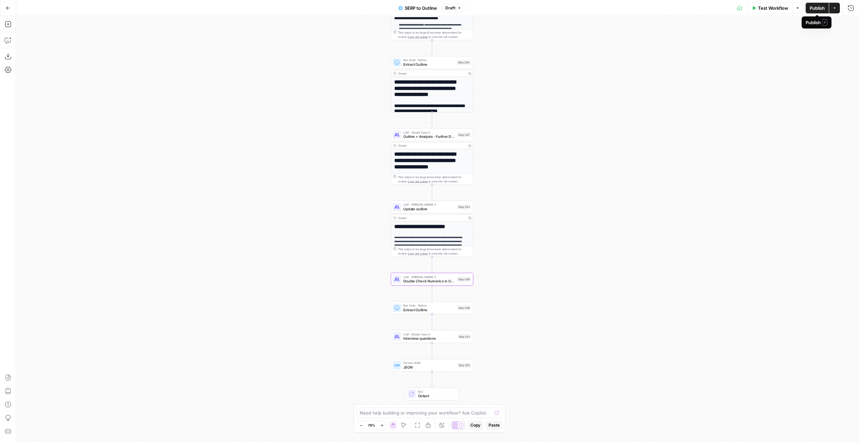
click at [820, 10] on span "Publish" at bounding box center [817, 8] width 15 height 7
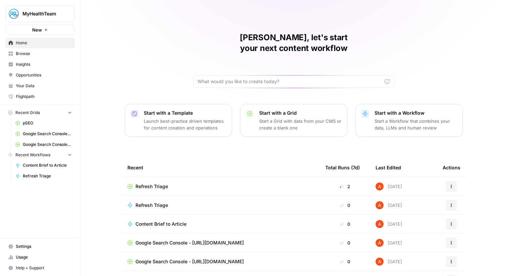
click at [34, 51] on span "Browse" at bounding box center [44, 54] width 56 height 6
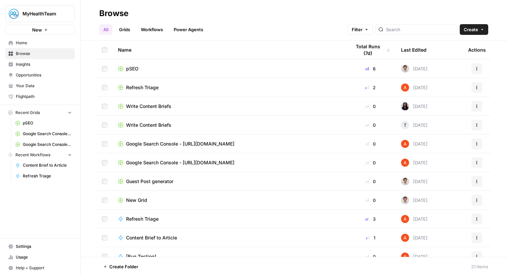
click at [41, 54] on span "Browse" at bounding box center [44, 54] width 56 height 6
click at [130, 67] on span "pSEO" at bounding box center [132, 68] width 12 height 7
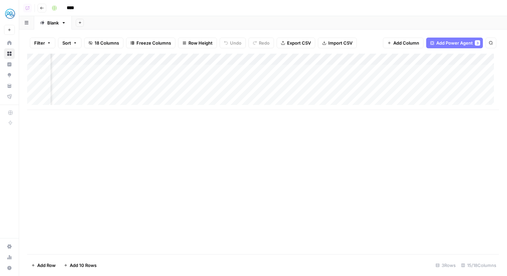
scroll to position [0, 394]
click at [221, 92] on div "Add Column" at bounding box center [263, 82] width 472 height 56
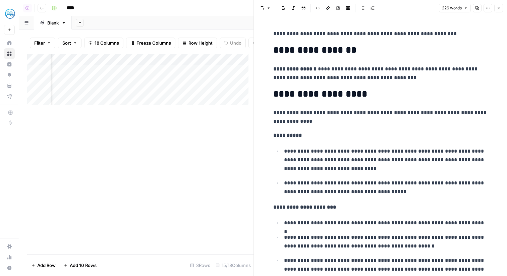
click at [500, 6] on icon "button" at bounding box center [499, 8] width 4 height 4
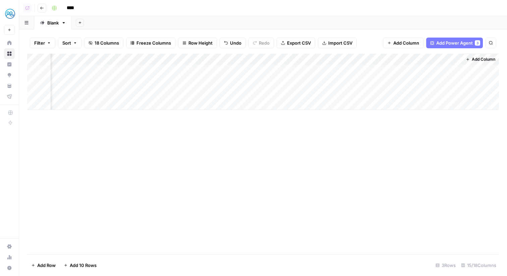
scroll to position [0, 632]
click at [42, 9] on icon "button" at bounding box center [42, 8] width 4 height 4
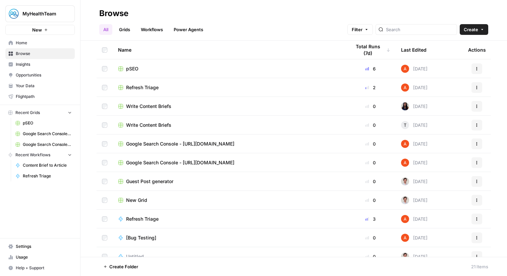
click at [149, 86] on span "Refresh Triage" at bounding box center [142, 87] width 33 height 7
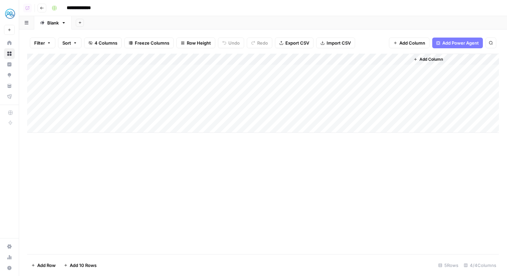
click at [265, 61] on div "Add Column" at bounding box center [263, 93] width 472 height 79
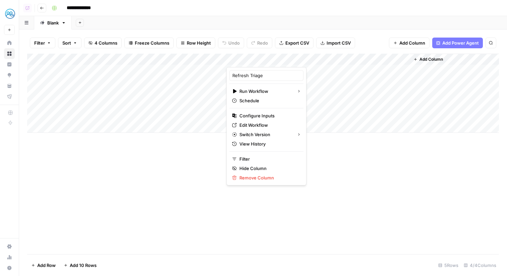
click at [335, 82] on div "Add Column" at bounding box center [263, 93] width 472 height 79
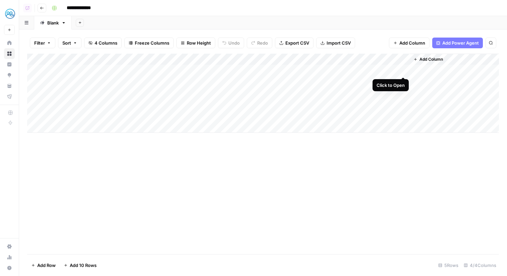
click at [403, 68] on div "Add Column" at bounding box center [263, 93] width 472 height 79
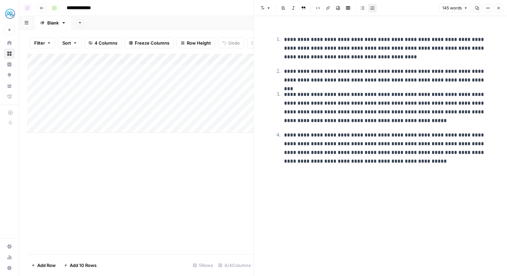
click at [499, 8] on icon "button" at bounding box center [499, 8] width 2 height 2
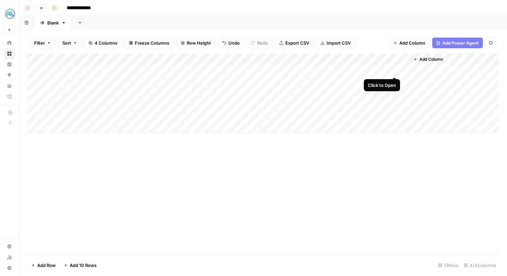
click at [397, 70] on div "Add Column" at bounding box center [263, 93] width 472 height 79
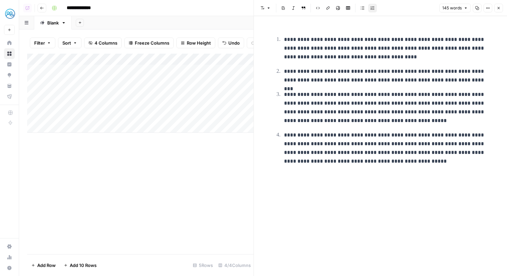
click at [193, 71] on div "Add Column" at bounding box center [140, 93] width 226 height 79
drag, startPoint x: 313, startPoint y: 47, endPoint x: 398, endPoint y: 43, distance: 85.3
click at [399, 43] on p "**********" at bounding box center [386, 48] width 204 height 26
click at [407, 50] on p "**********" at bounding box center [386, 48] width 204 height 26
drag, startPoint x: 369, startPoint y: 97, endPoint x: 452, endPoint y: 96, distance: 83.2
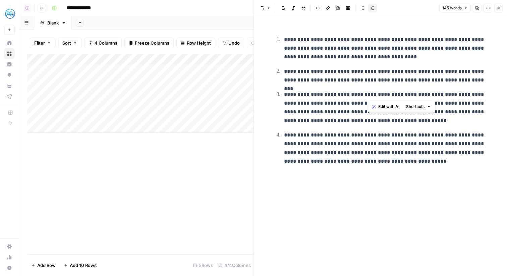
click at [452, 96] on p "**********" at bounding box center [386, 107] width 204 height 35
click at [360, 100] on p "**********" at bounding box center [386, 107] width 204 height 35
click at [501, 4] on button "Close" at bounding box center [499, 8] width 9 height 9
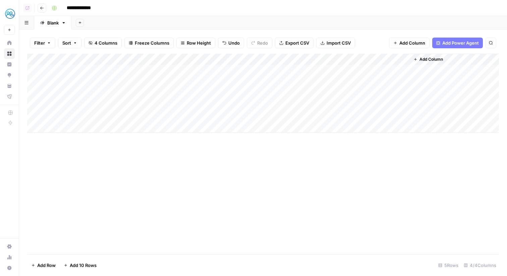
click at [257, 56] on div "Add Column" at bounding box center [263, 93] width 472 height 79
click at [393, 70] on div "Add Column" at bounding box center [263, 93] width 472 height 79
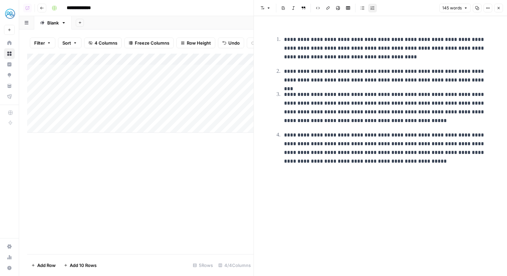
click at [497, 6] on icon "button" at bounding box center [499, 8] width 4 height 4
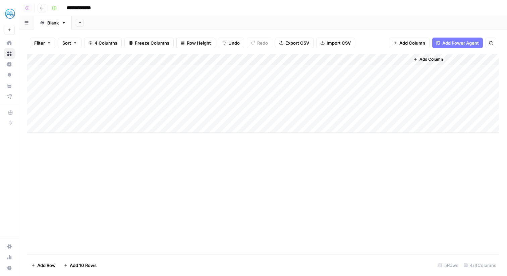
click at [402, 80] on div "Add Column" at bounding box center [263, 93] width 472 height 79
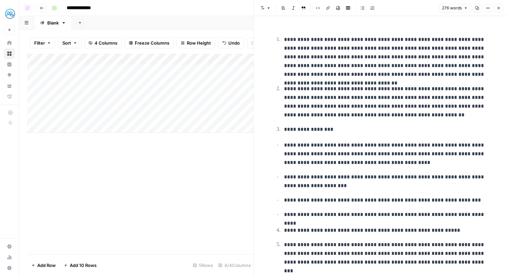
click at [340, 65] on p "**********" at bounding box center [386, 57] width 204 height 44
click at [242, 58] on div "Add Column" at bounding box center [140, 93] width 226 height 79
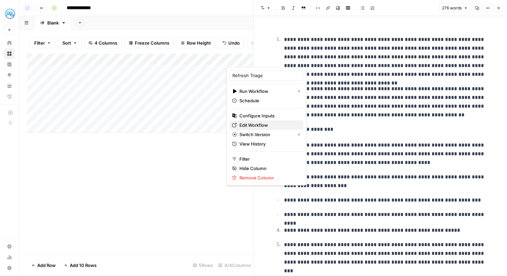
click at [250, 125] on span "Edit Workflow" at bounding box center [269, 125] width 59 height 7
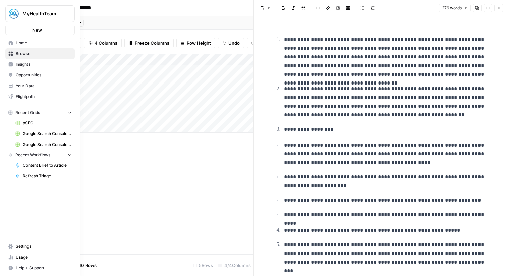
click at [44, 86] on span "Your Data" at bounding box center [44, 86] width 56 height 6
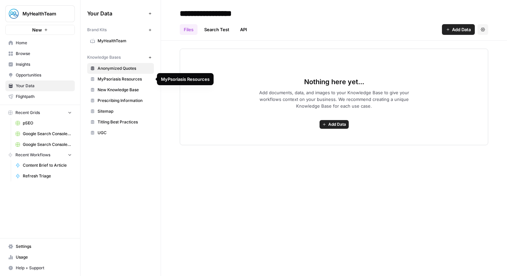
click at [134, 81] on span "MyPsoriasis Resources" at bounding box center [124, 79] width 53 height 6
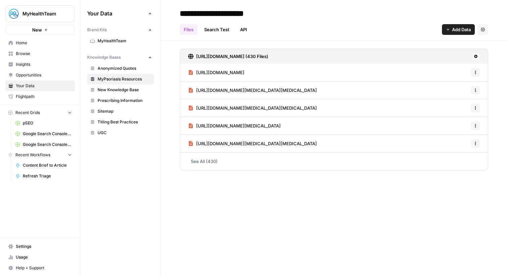
click at [213, 30] on link "Search Test" at bounding box center [216, 29] width 33 height 11
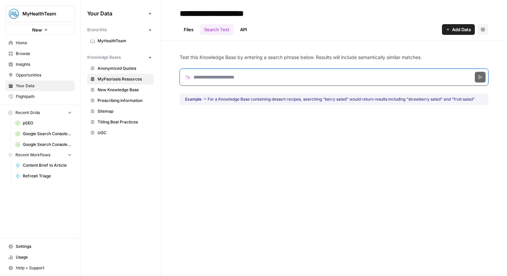
click at [240, 75] on input "Search phrase" at bounding box center [334, 77] width 309 height 17
click at [43, 247] on span "Settings" at bounding box center [44, 247] width 56 height 6
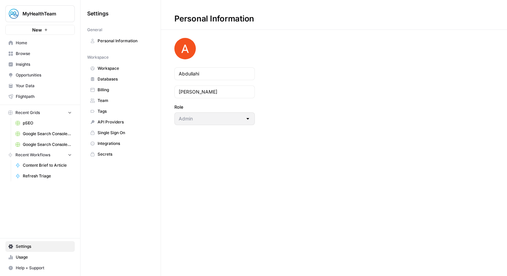
click at [124, 143] on span "Integrations" at bounding box center [124, 144] width 53 height 6
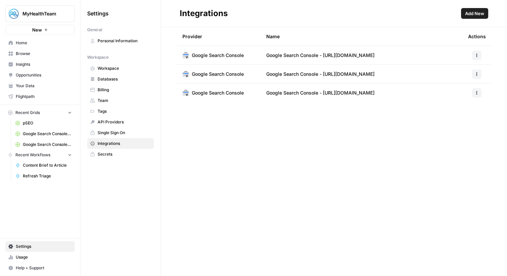
click at [43, 45] on span "Home" at bounding box center [44, 43] width 56 height 6
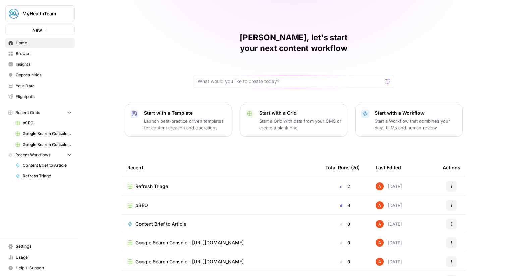
click at [163, 183] on span "Refresh Triage" at bounding box center [152, 186] width 33 height 7
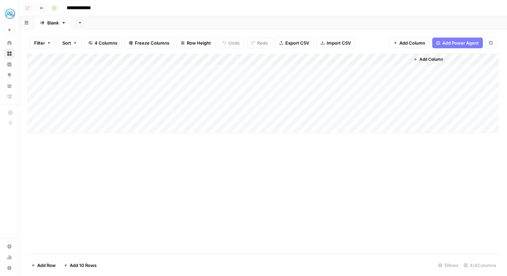
click at [259, 58] on div "Add Column" at bounding box center [263, 93] width 472 height 79
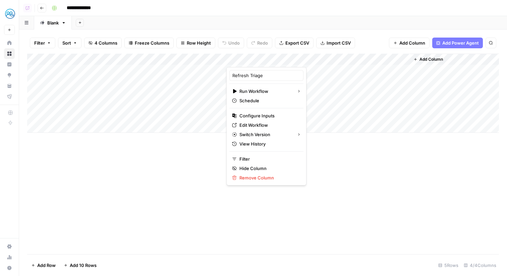
click at [193, 68] on div "Add Column" at bounding box center [263, 93] width 472 height 79
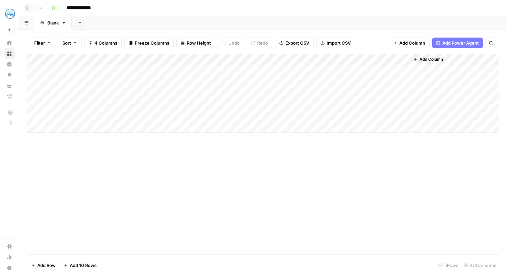
click at [40, 9] on icon "button" at bounding box center [42, 8] width 4 height 4
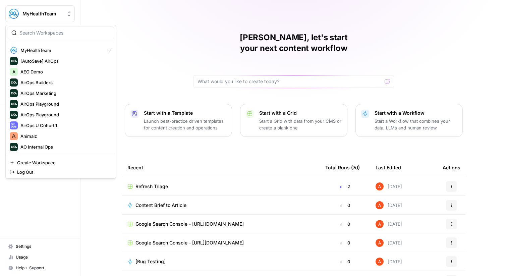
click at [46, 19] on button "MyHealthTeam" at bounding box center [39, 13] width 69 height 17
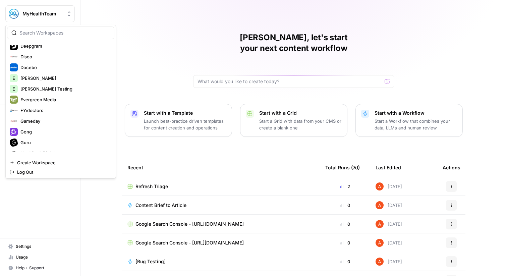
scroll to position [198, 0]
click at [50, 131] on span "Gong" at bounding box center [64, 131] width 89 height 7
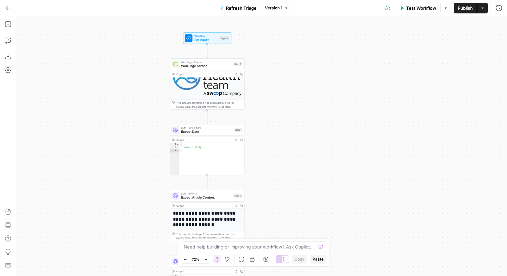
scroll to position [182, 0]
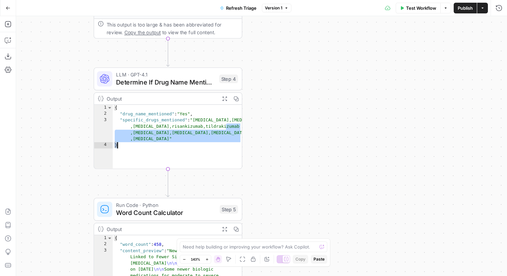
drag, startPoint x: 197, startPoint y: 119, endPoint x: 157, endPoint y: 137, distance: 42.8
click at [157, 137] on div "{ "drug_name_mentioned" : "Yes" , "specific_drugs_mentioned" : "[MEDICAL_DATA],…" at bounding box center [178, 143] width 130 height 77
type textarea "**********"
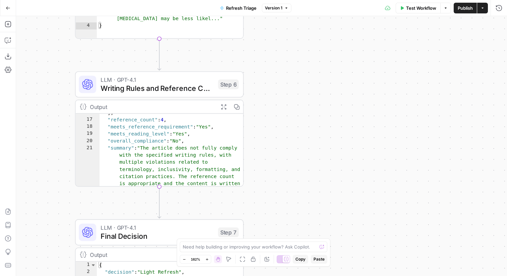
scroll to position [218, 0]
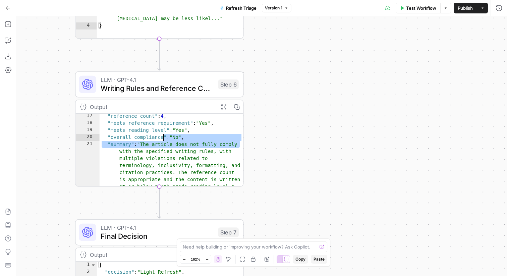
drag, startPoint x: 194, startPoint y: 131, endPoint x: 139, endPoint y: 130, distance: 55.0
click at [139, 130] on div ""reference_count" : 4 , "meets_reference_requirement" : "Yes" , "meets_reading_…" at bounding box center [172, 157] width 144 height 88
click at [173, 131] on div ""reference_count" : 4 , "meets_reference_requirement" : "Yes" , "meets_reading_…" at bounding box center [172, 157] width 144 height 88
type textarea "**********"
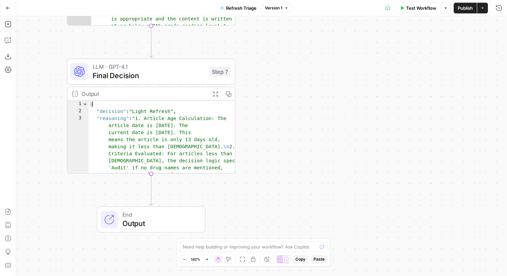
click at [265, 116] on div "**********" at bounding box center [261, 146] width 491 height 260
click at [456, 201] on div "**********" at bounding box center [261, 146] width 491 height 260
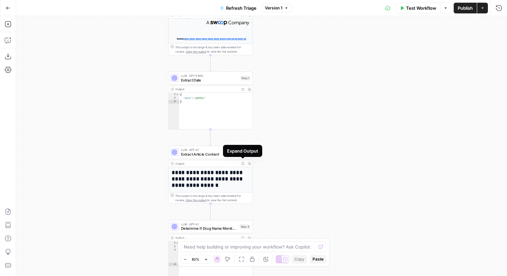
click at [244, 162] on icon "button" at bounding box center [243, 163] width 2 height 2
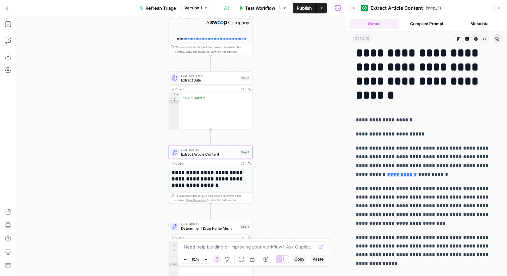
scroll to position [0, 0]
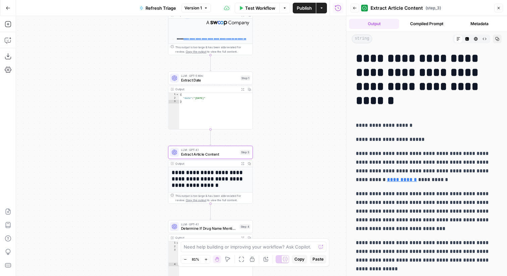
drag, startPoint x: 367, startPoint y: 58, endPoint x: 419, endPoint y: 115, distance: 77.0
click at [357, 8] on button "Back" at bounding box center [355, 8] width 9 height 9
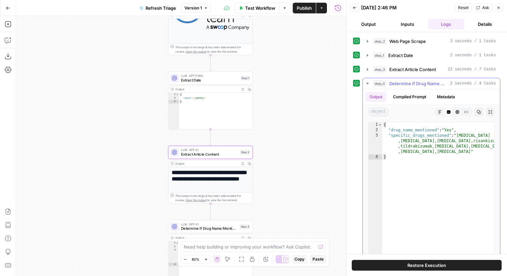
click at [404, 81] on span "Determine If Drug Name Mentioned" at bounding box center [419, 83] width 58 height 7
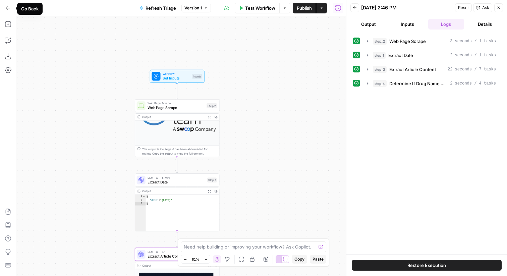
click at [12, 9] on button "Go Back" at bounding box center [8, 8] width 12 height 12
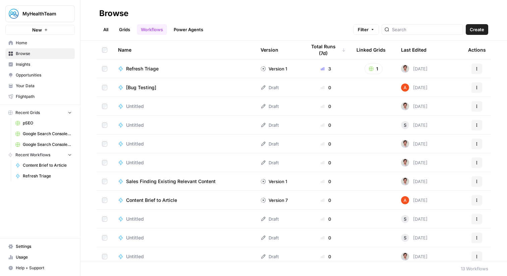
click at [53, 9] on button "MyHealthTeam" at bounding box center [39, 13] width 69 height 17
type input "gong"
click at [40, 48] on span "Gong" at bounding box center [64, 50] width 89 height 7
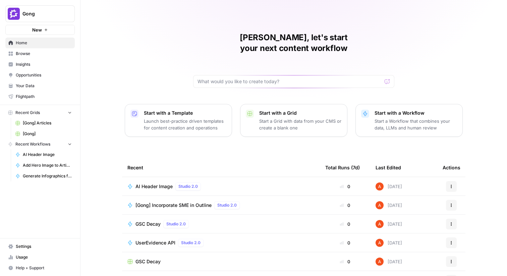
click at [47, 88] on span "Your Data" at bounding box center [44, 86] width 56 height 6
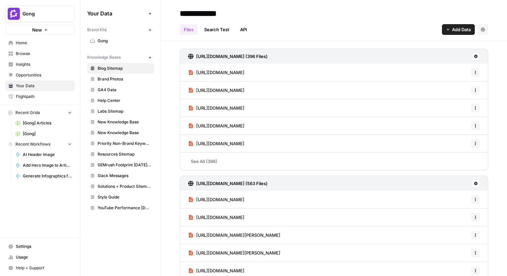
click at [38, 16] on span "Gong" at bounding box center [42, 13] width 41 height 7
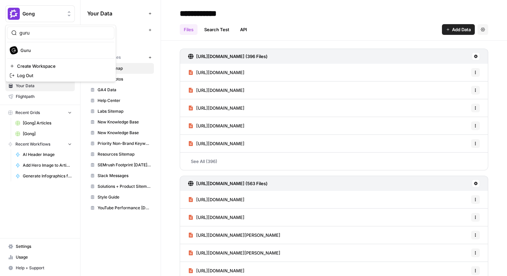
type input "guru"
click at [38, 49] on span "Guru" at bounding box center [64, 50] width 89 height 7
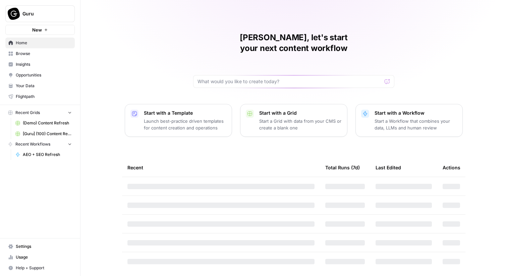
click at [43, 85] on span "Your Data" at bounding box center [44, 86] width 56 height 6
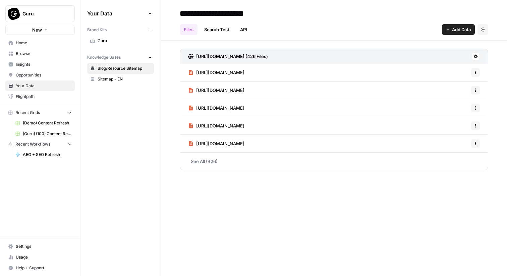
click at [32, 46] on link "Home" at bounding box center [39, 43] width 69 height 11
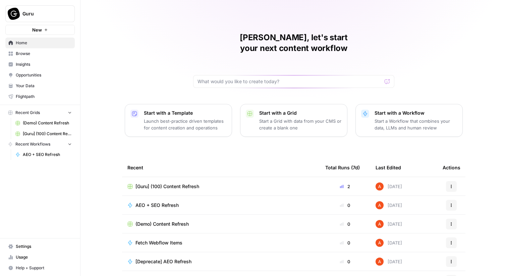
click at [40, 98] on span "Flightpath" at bounding box center [44, 97] width 56 height 6
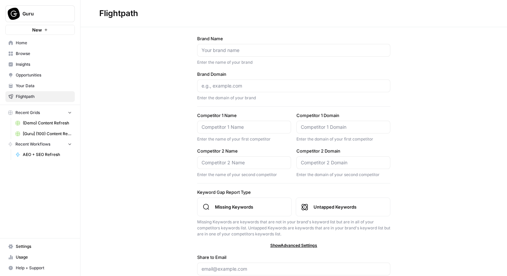
click at [30, 64] on span "Insights" at bounding box center [44, 64] width 56 height 6
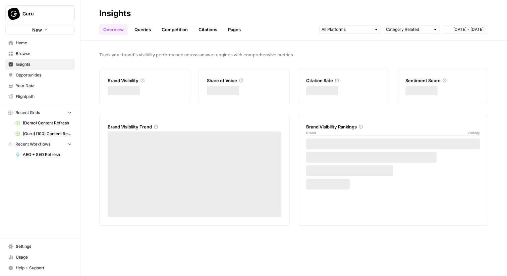
click at [27, 49] on link "Browse" at bounding box center [39, 53] width 69 height 11
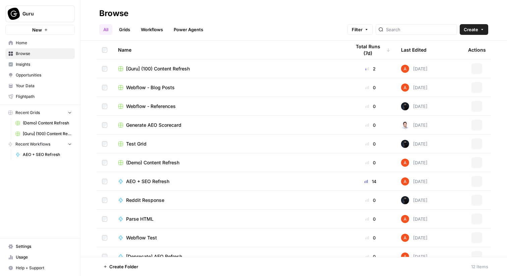
click at [31, 36] on nav "Home Browse Insights Opportunities Your Data Flightpath" at bounding box center [40, 70] width 80 height 70
click at [32, 47] on link "Home" at bounding box center [39, 43] width 69 height 11
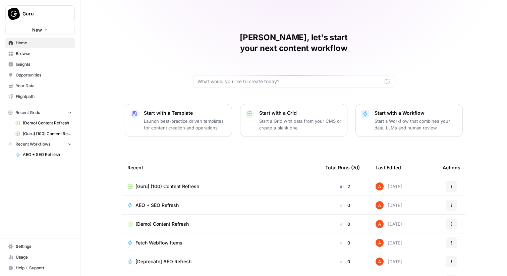
click at [22, 244] on span "Settings" at bounding box center [44, 247] width 56 height 6
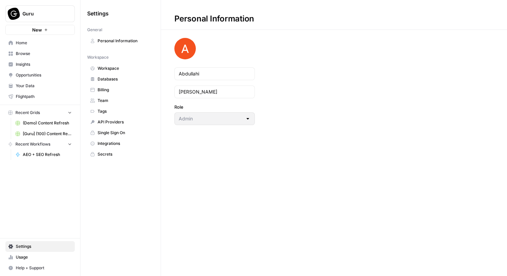
click at [120, 98] on span "Team" at bounding box center [124, 101] width 53 height 6
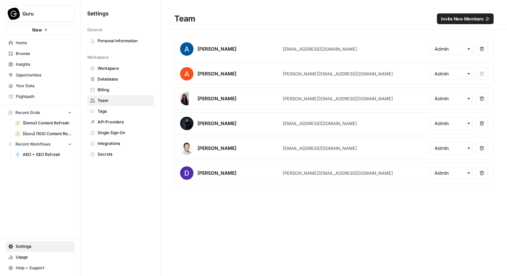
click at [456, 22] on button "Invite New Members" at bounding box center [465, 18] width 57 height 11
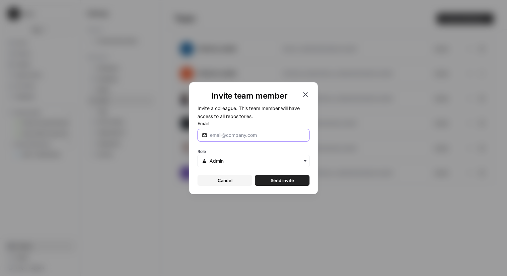
click at [295, 137] on input "Email" at bounding box center [257, 135] width 95 height 7
paste input "[EMAIL_ADDRESS][DOMAIN_NAME]"
type input "[EMAIL_ADDRESS][DOMAIN_NAME]"
click at [286, 184] on button "Send invite" at bounding box center [282, 180] width 55 height 11
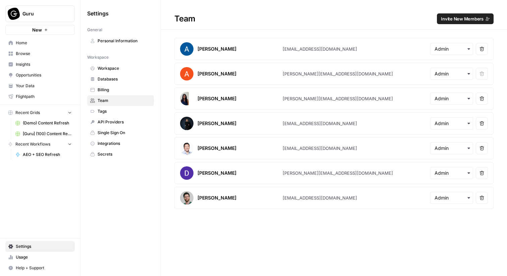
click at [44, 47] on link "Home" at bounding box center [39, 43] width 69 height 11
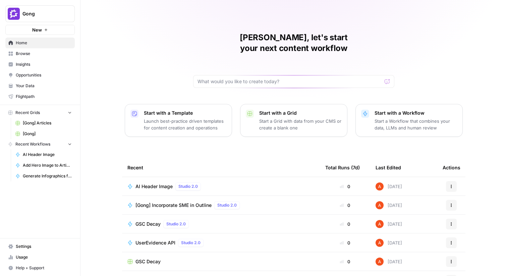
click at [43, 51] on span "Browse" at bounding box center [44, 54] width 56 height 6
